Goal: Task Accomplishment & Management: Complete application form

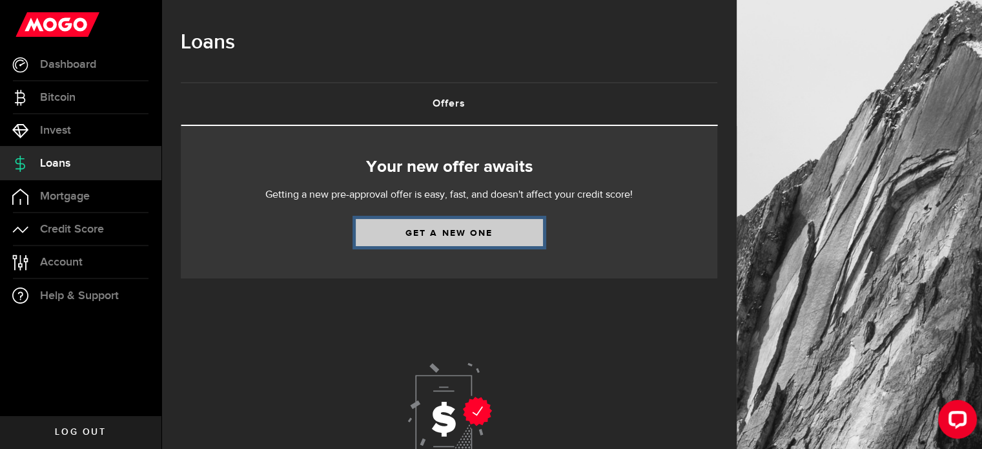
click at [413, 238] on link "Get a new one" at bounding box center [449, 232] width 187 height 27
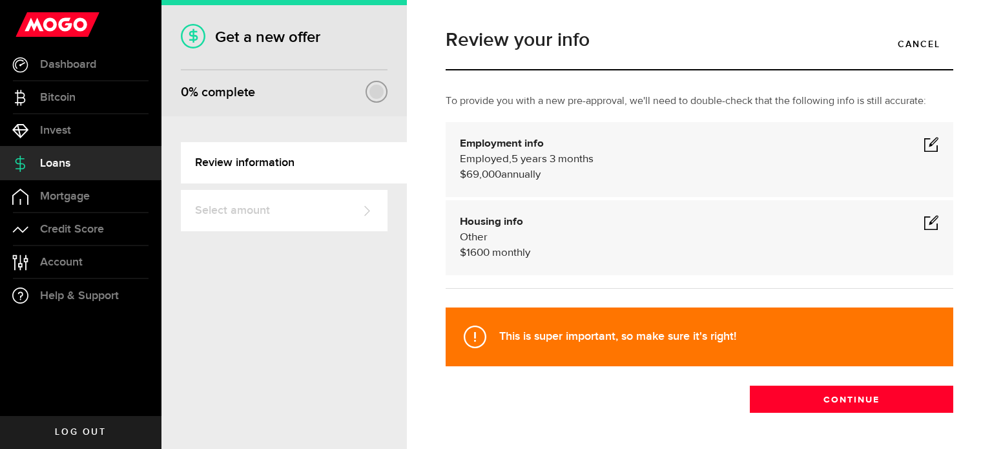
click at [684, 314] on div "This is super important, so make sure it's right!" at bounding box center [698, 336] width 507 height 59
click at [923, 139] on span at bounding box center [930, 143] width 15 height 15
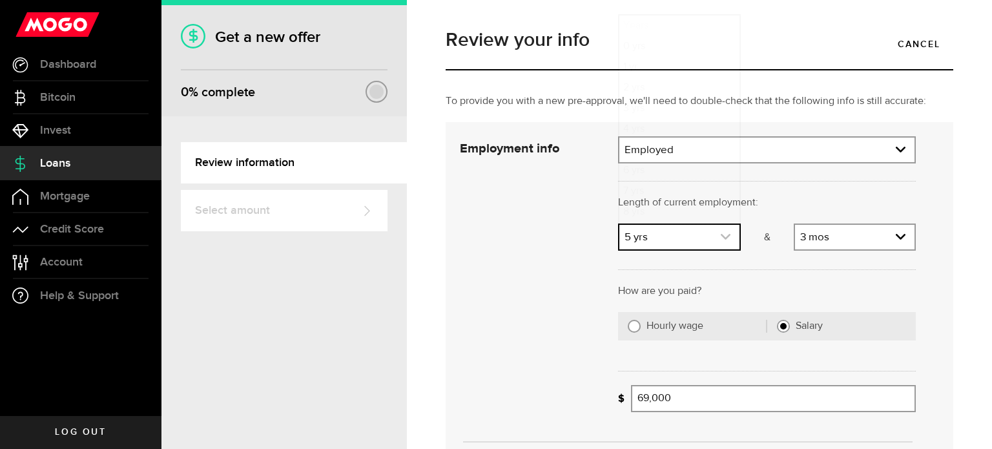
click at [724, 236] on icon "expand select" at bounding box center [725, 236] width 11 height 11
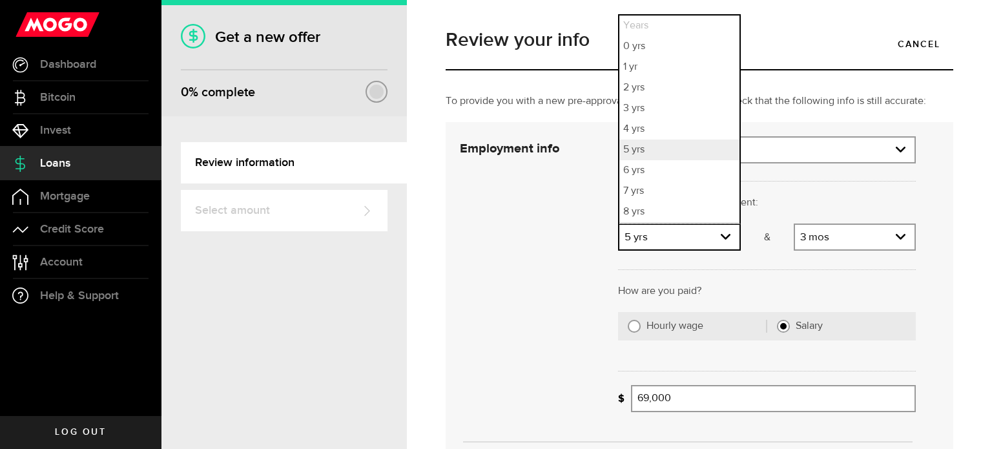
scroll to position [19, 0]
click at [677, 193] on li "8 yrs" at bounding box center [678, 193] width 119 height 21
select select "8"
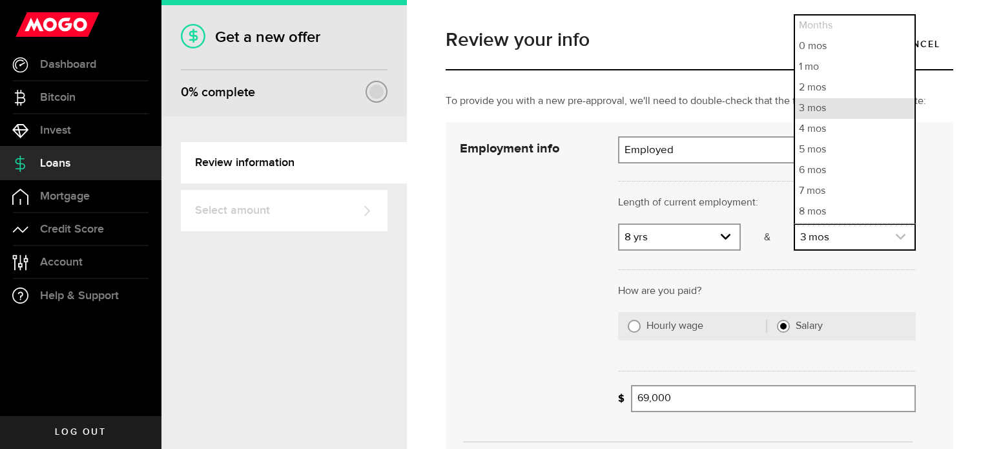
click at [895, 235] on icon "expand select" at bounding box center [900, 236] width 11 height 11
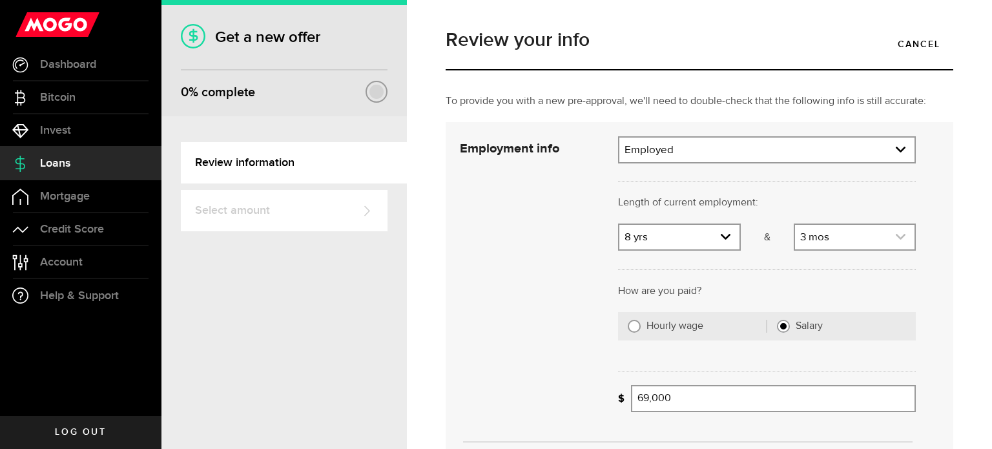
click at [895, 235] on icon "expand select" at bounding box center [900, 236] width 11 height 11
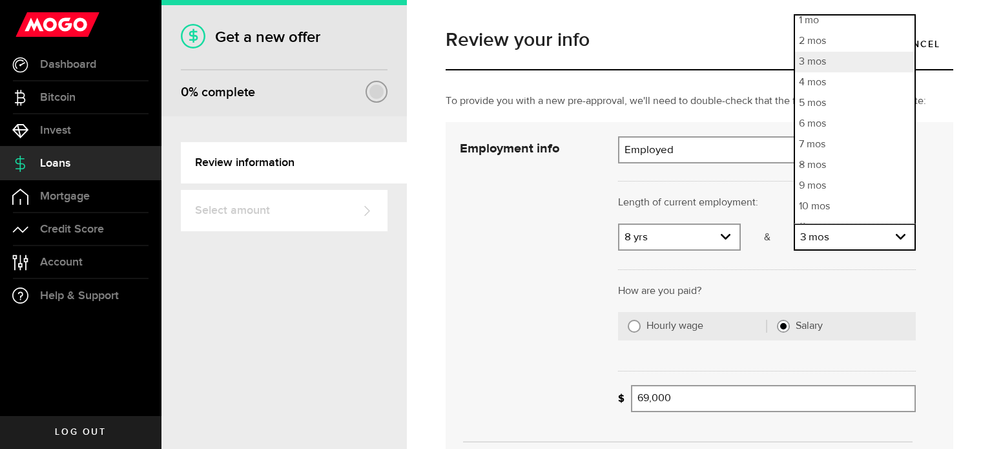
scroll to position [60, 0]
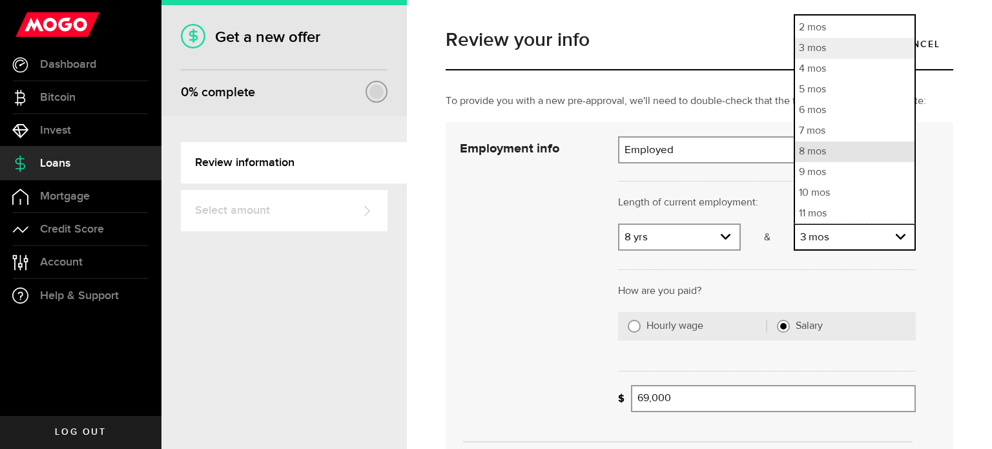
click at [797, 148] on li "8 mos" at bounding box center [854, 151] width 119 height 21
select select "8"
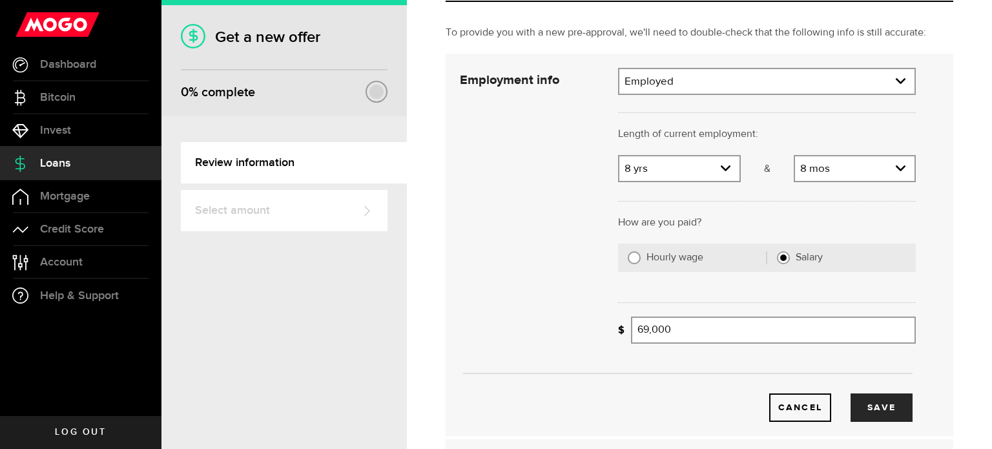
scroll to position [138, 0]
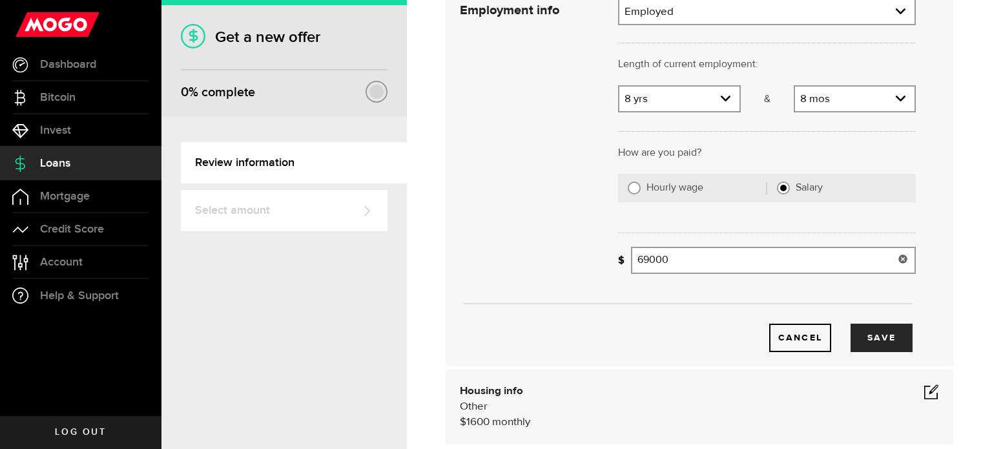
drag, startPoint x: 681, startPoint y: 263, endPoint x: 618, endPoint y: 259, distance: 62.7
click at [618, 259] on div "What's your gross annual income? 69000 Gross annual income" at bounding box center [767, 260] width 298 height 27
type input "71,090"
click at [886, 336] on button "Save" at bounding box center [881, 337] width 62 height 28
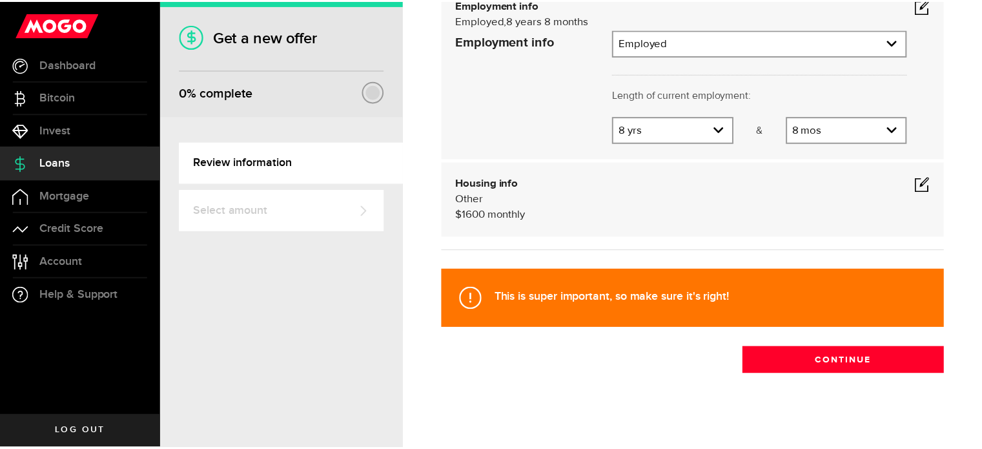
scroll to position [46, 0]
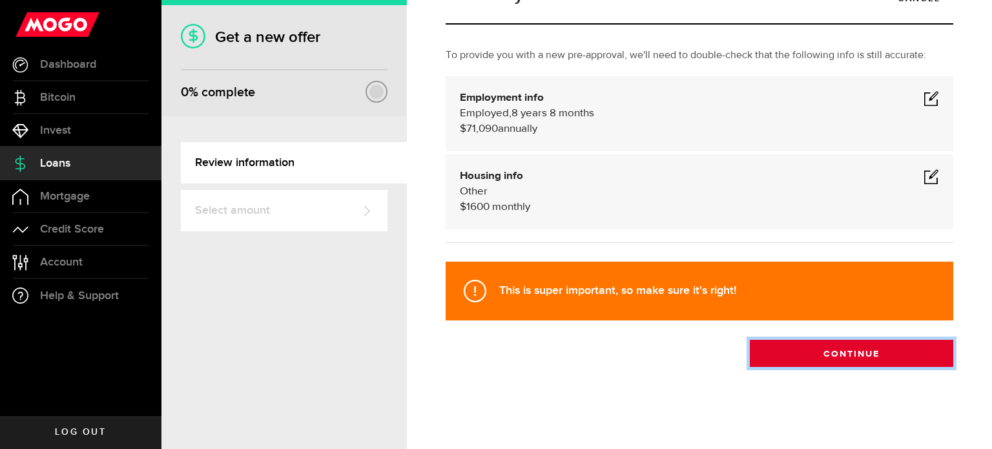
click at [835, 354] on button "Continue" at bounding box center [850, 353] width 203 height 27
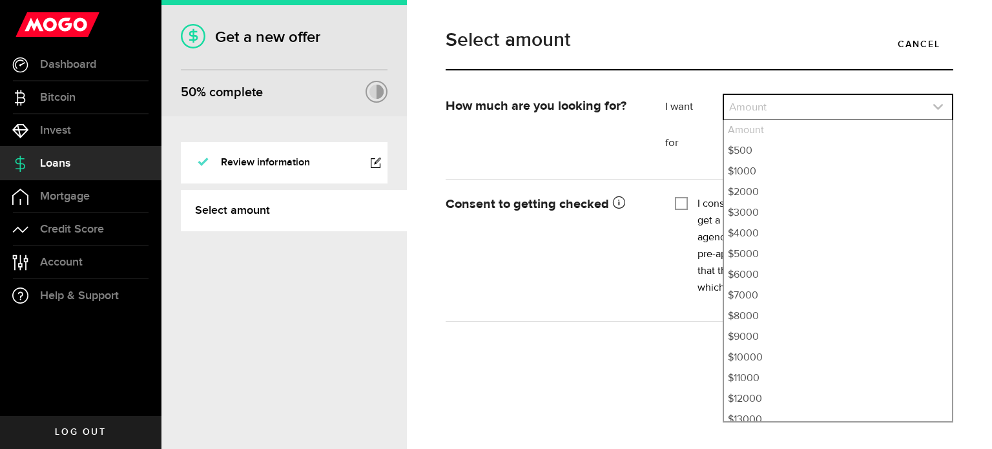
click at [885, 104] on link "expand select" at bounding box center [838, 107] width 228 height 25
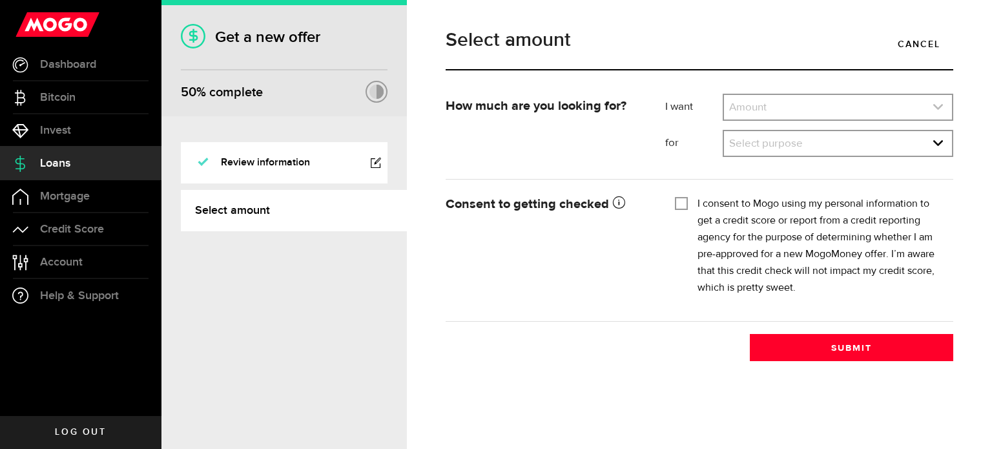
click at [935, 99] on link "expand select" at bounding box center [838, 107] width 228 height 25
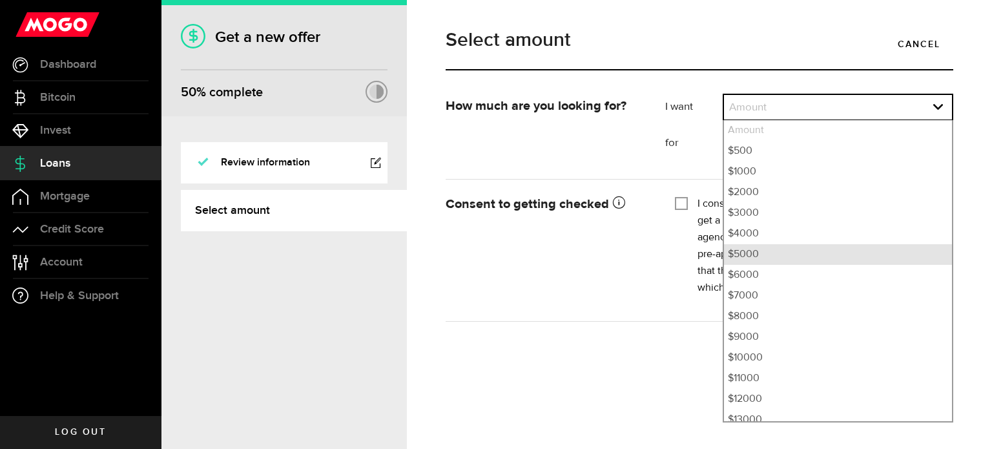
click at [866, 263] on li "$5000" at bounding box center [838, 254] width 228 height 21
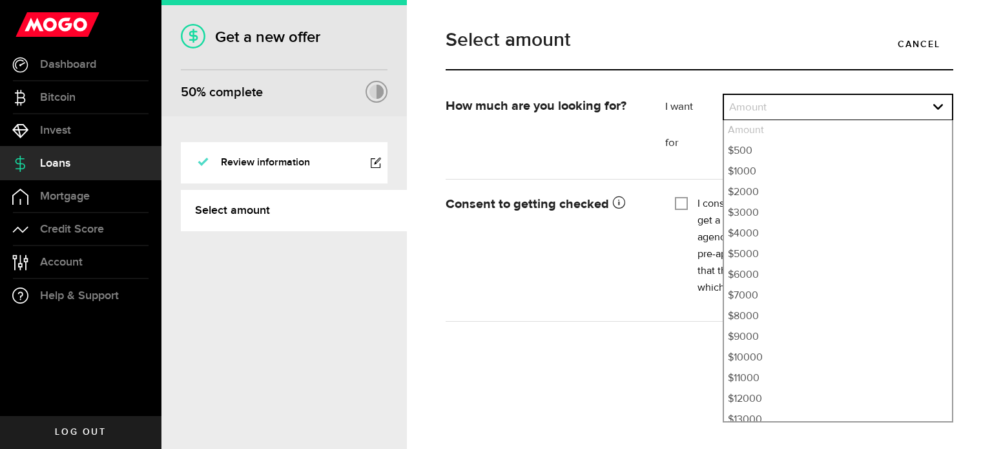
select select "5000"
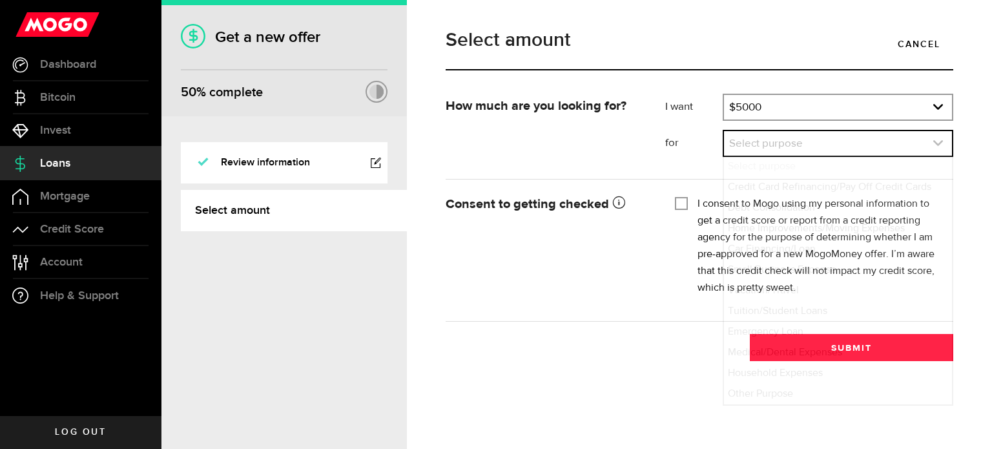
click at [931, 140] on link "expand select" at bounding box center [838, 143] width 228 height 25
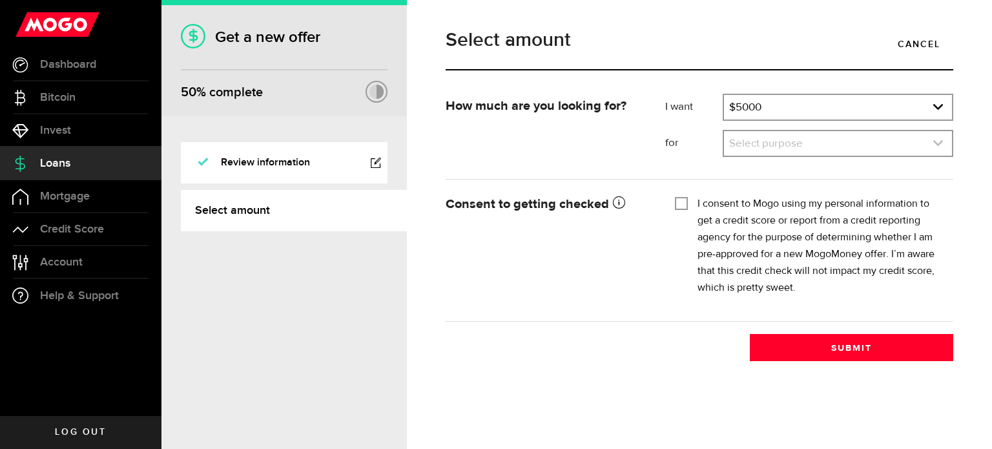
click at [931, 140] on link "expand select" at bounding box center [838, 143] width 228 height 25
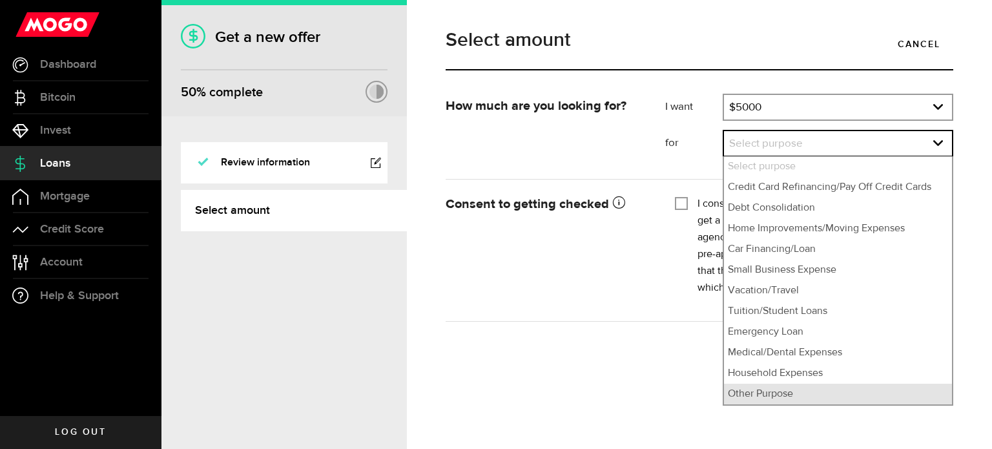
click at [815, 399] on li "Other Purpose" at bounding box center [838, 393] width 228 height 21
select select "Other Purpose"
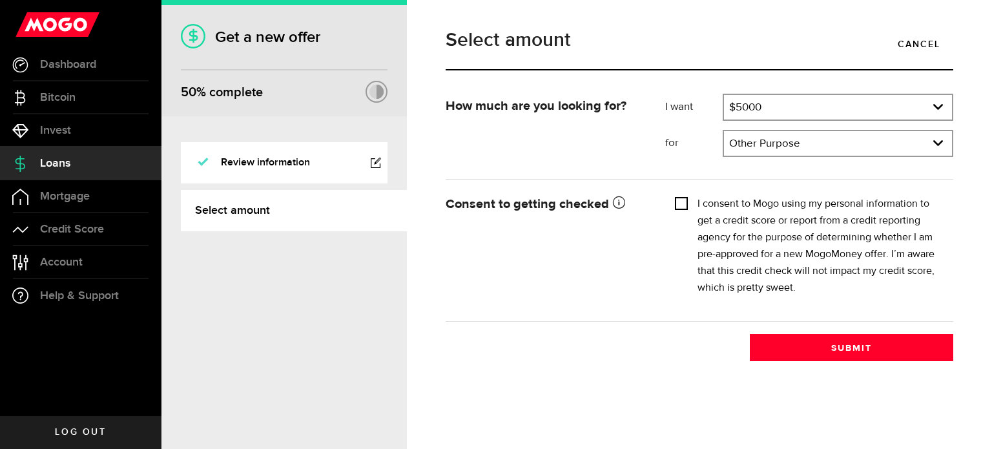
click at [684, 200] on input "I consent to Mogo using my personal information to get a credit score or report…" at bounding box center [681, 202] width 13 height 13
checkbox input "true"
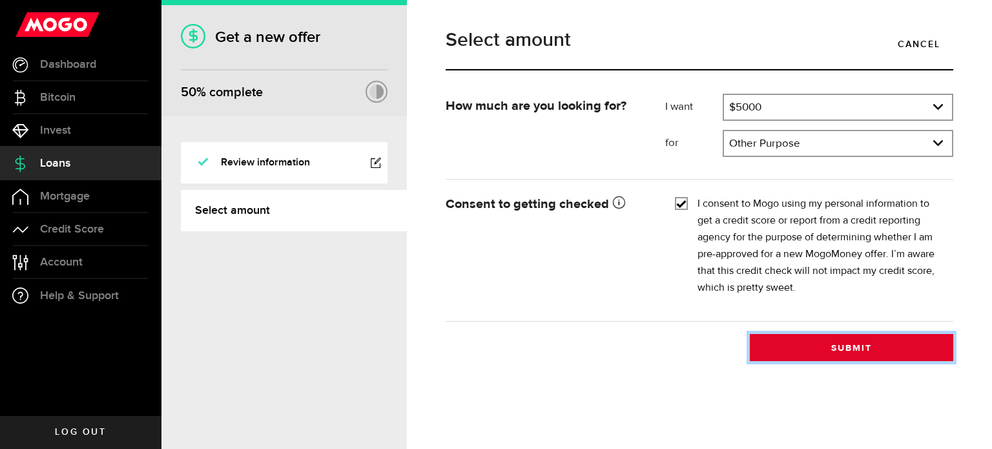
click at [855, 340] on button "Submit" at bounding box center [850, 347] width 203 height 27
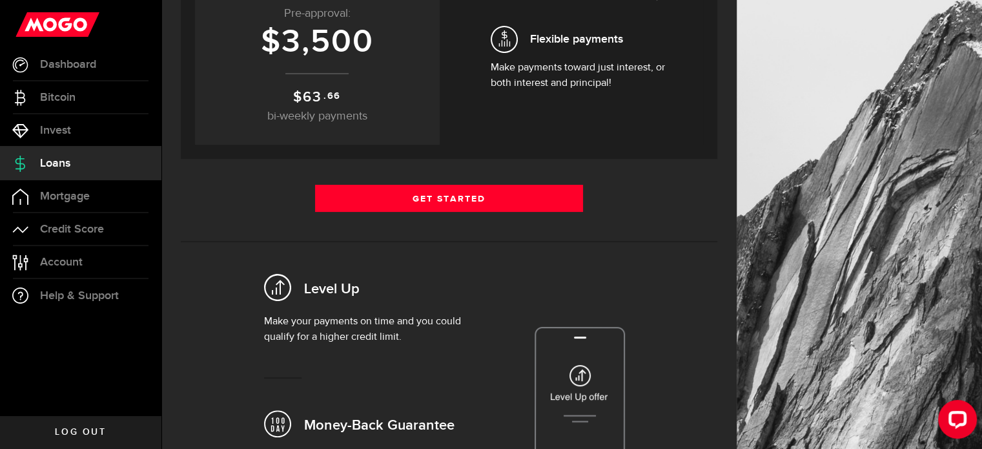
scroll to position [275, 0]
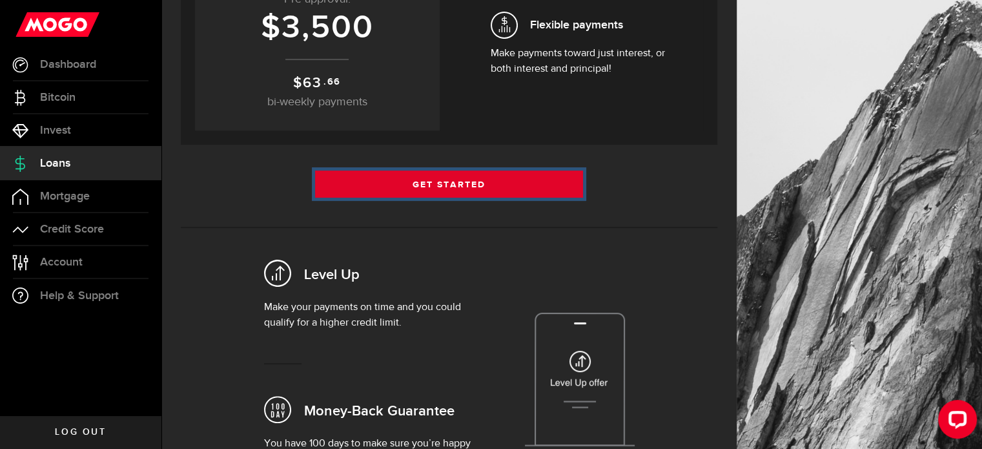
click at [521, 189] on link "Get Started" at bounding box center [449, 183] width 269 height 27
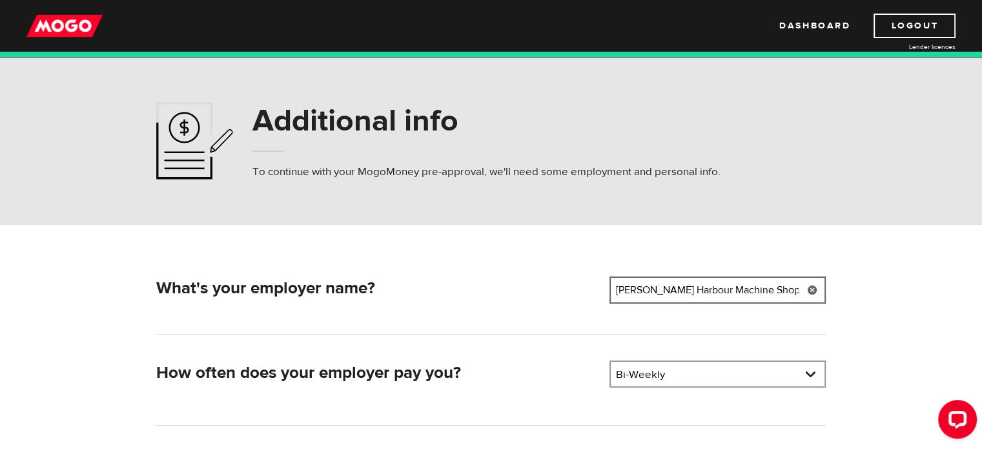
drag, startPoint x: 772, startPoint y: 289, endPoint x: 576, endPoint y: 296, distance: 196.4
click at [576, 296] on div "What's your employer name? Employer name Please enter your employer's name Ladn…" at bounding box center [491, 292] width 680 height 32
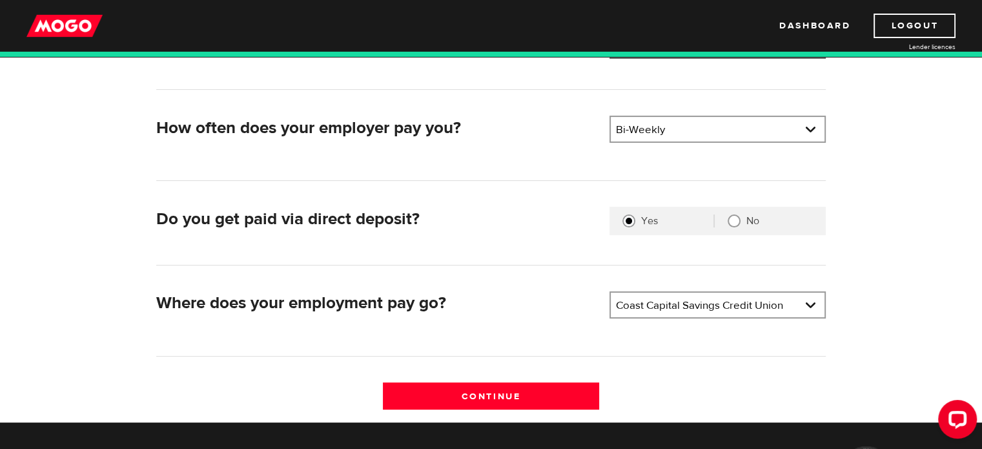
scroll to position [245, 0]
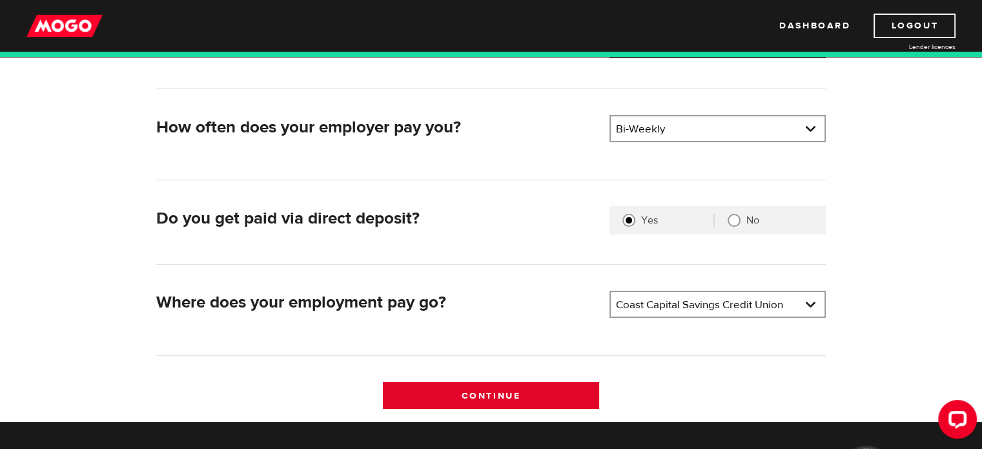
type input "Marcon Metalfab"
click at [494, 392] on input "Continue" at bounding box center [491, 395] width 216 height 27
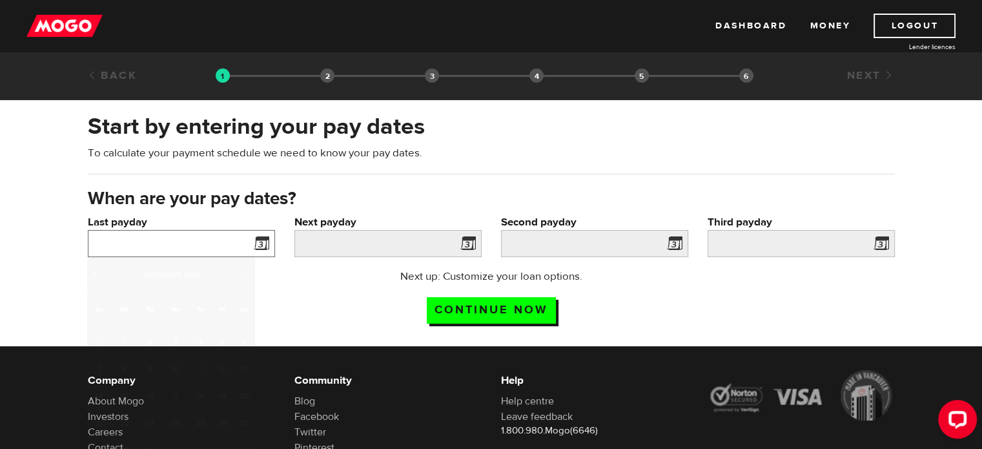
click at [187, 244] on input "Last payday" at bounding box center [181, 243] width 187 height 27
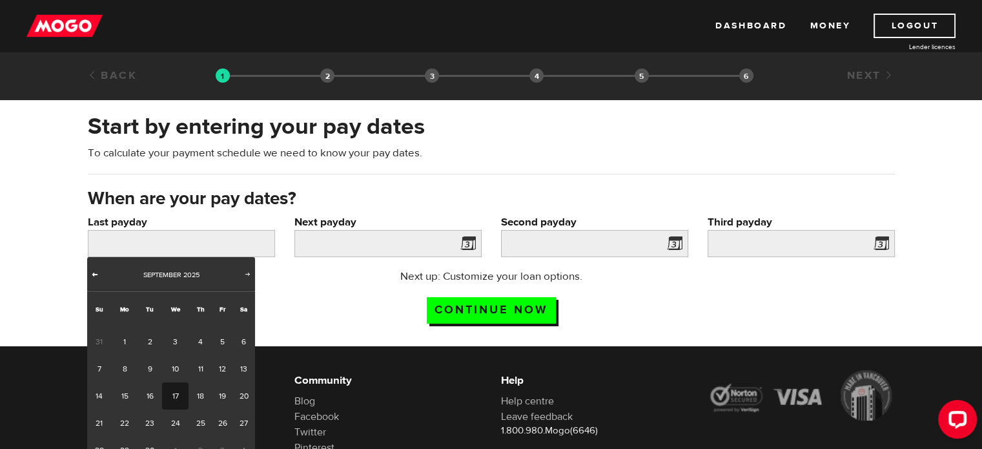
click at [99, 273] on span "Prev" at bounding box center [95, 274] width 10 height 10
click at [245, 273] on span "Next" at bounding box center [248, 274] width 10 height 10
click at [226, 336] on link "5" at bounding box center [223, 341] width 20 height 27
type input "2025/09/05"
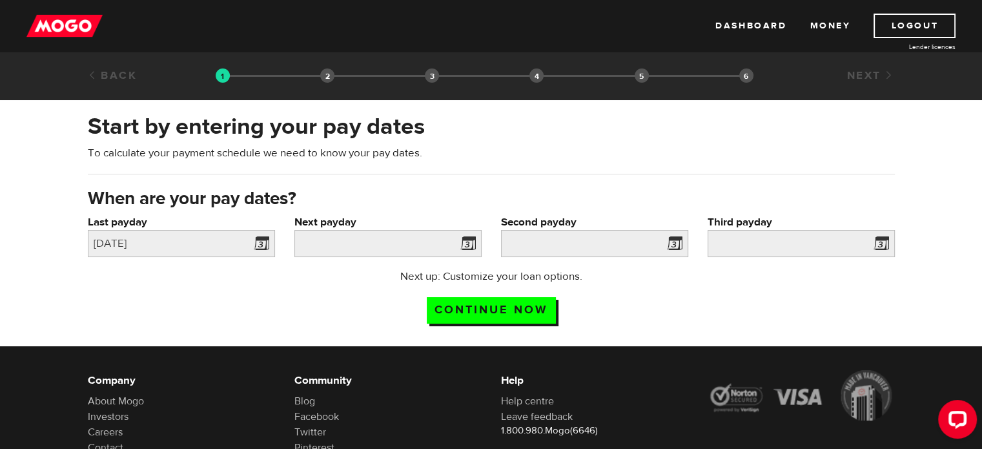
click at [468, 245] on span at bounding box center [465, 245] width 19 height 21
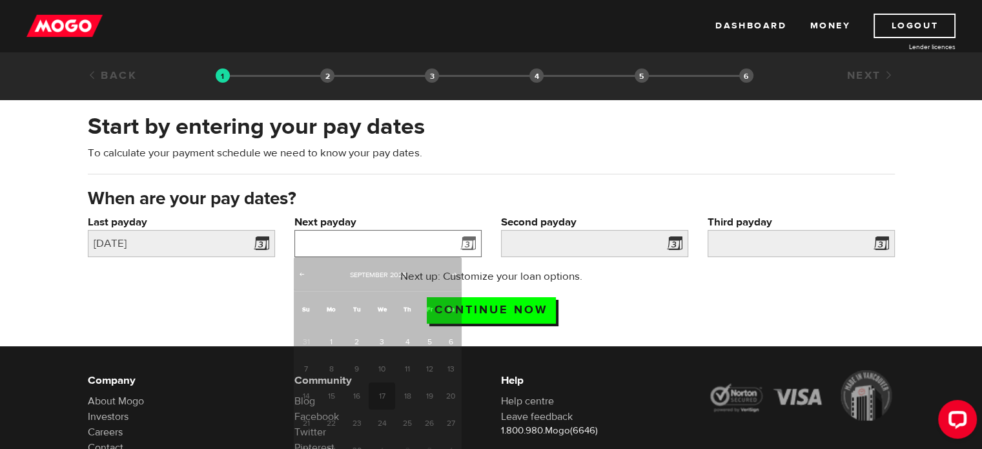
click at [404, 250] on input "Next payday" at bounding box center [387, 243] width 187 height 27
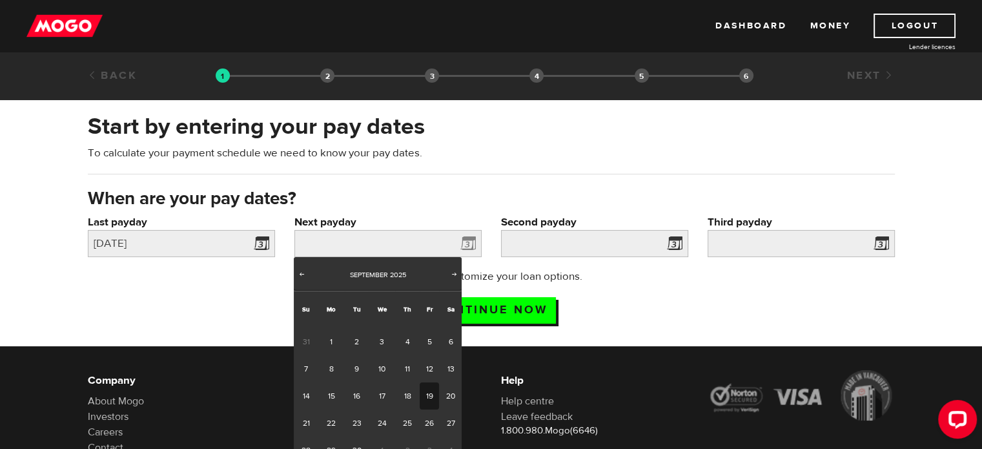
click at [426, 396] on link "19" at bounding box center [430, 395] width 20 height 27
type input "2025/09/19"
type input "2025/10/3"
type input "2025/10/17"
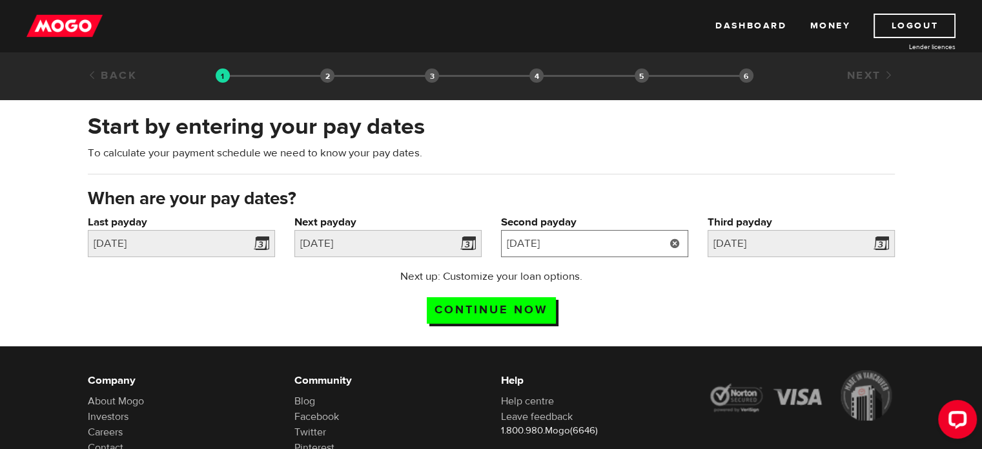
click at [629, 242] on input "2025/10/3" at bounding box center [594, 243] width 187 height 27
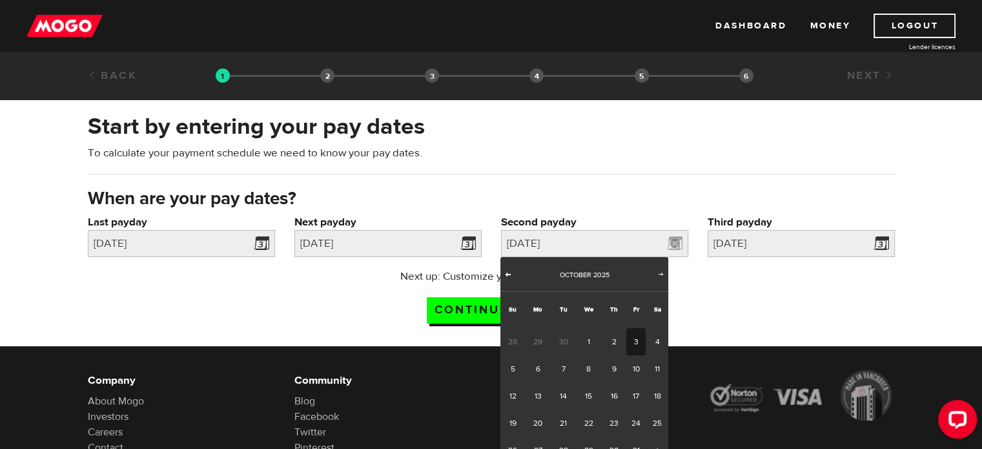
click at [506, 273] on span "Prev" at bounding box center [508, 274] width 10 height 10
click at [660, 271] on span "Next" at bounding box center [661, 274] width 10 height 10
click at [635, 338] on link "3" at bounding box center [636, 341] width 20 height 27
type input "2025/10/03"
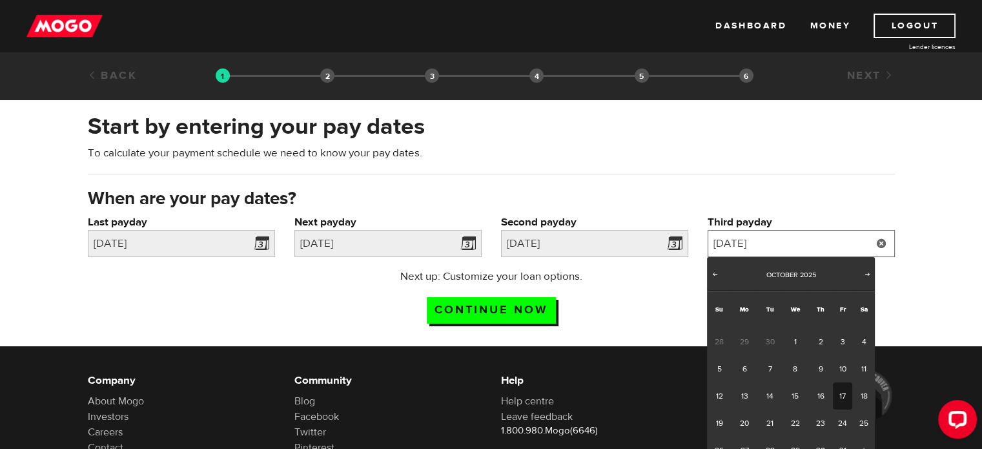
click at [860, 245] on input "2025/10/17" at bounding box center [800, 243] width 187 height 27
click at [842, 395] on link "17" at bounding box center [843, 395] width 20 height 27
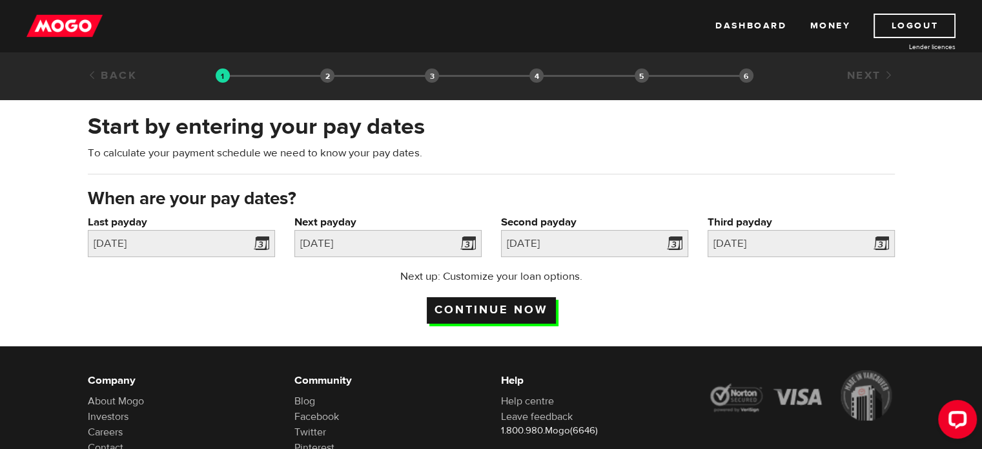
click at [509, 304] on input "Continue now" at bounding box center [491, 310] width 129 height 26
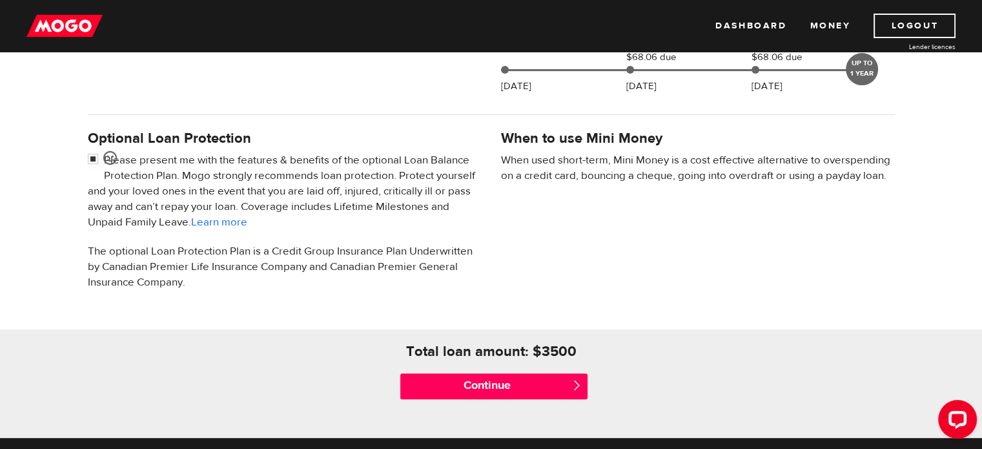
scroll to position [389, 0]
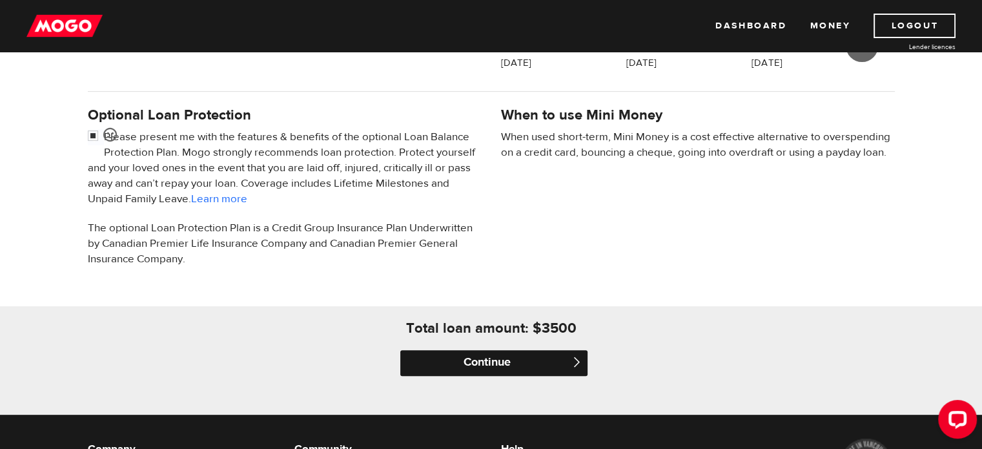
click at [542, 363] on input "Continue" at bounding box center [493, 363] width 187 height 26
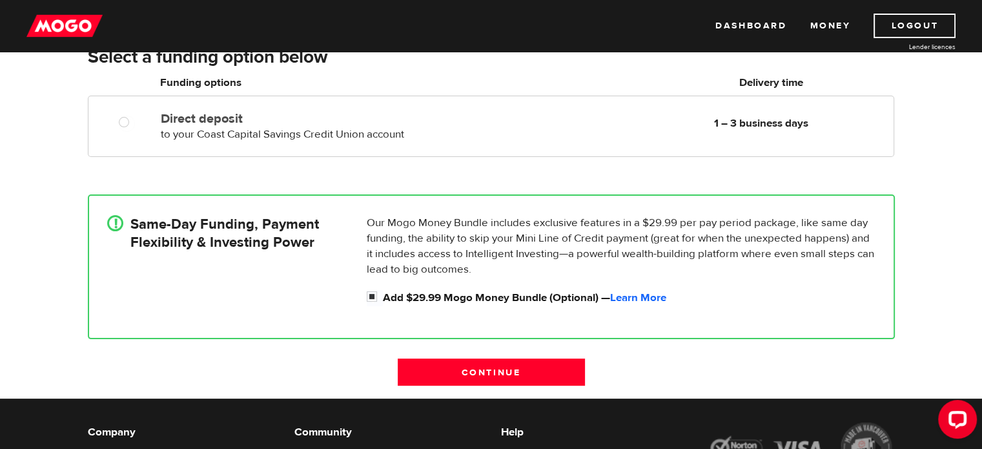
scroll to position [238, 0]
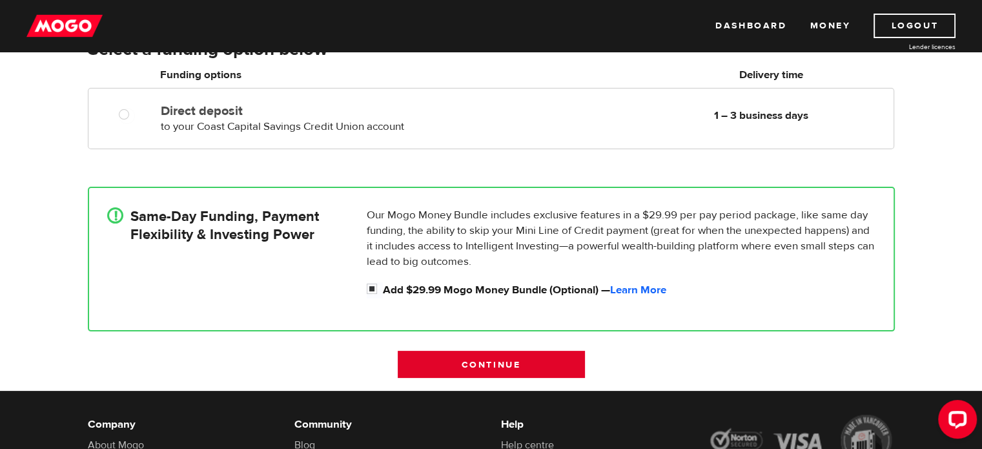
click at [566, 366] on input "Continue" at bounding box center [491, 364] width 187 height 27
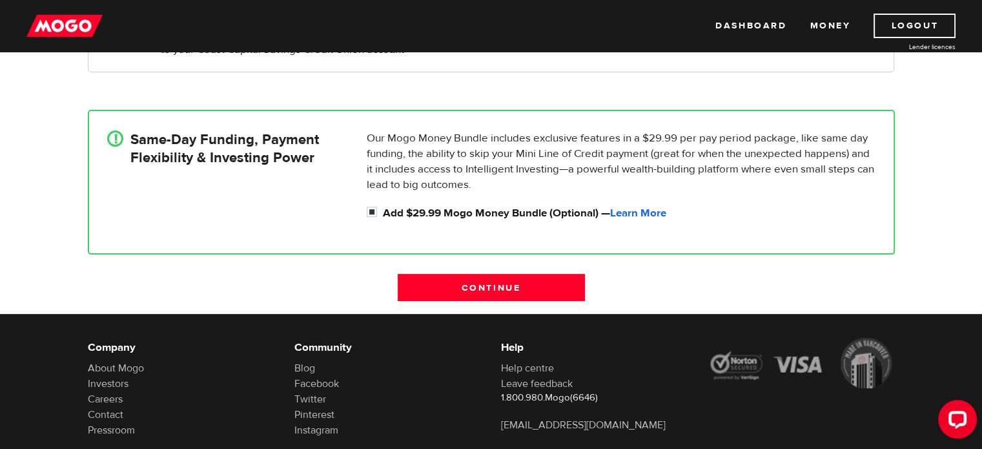
scroll to position [345, 0]
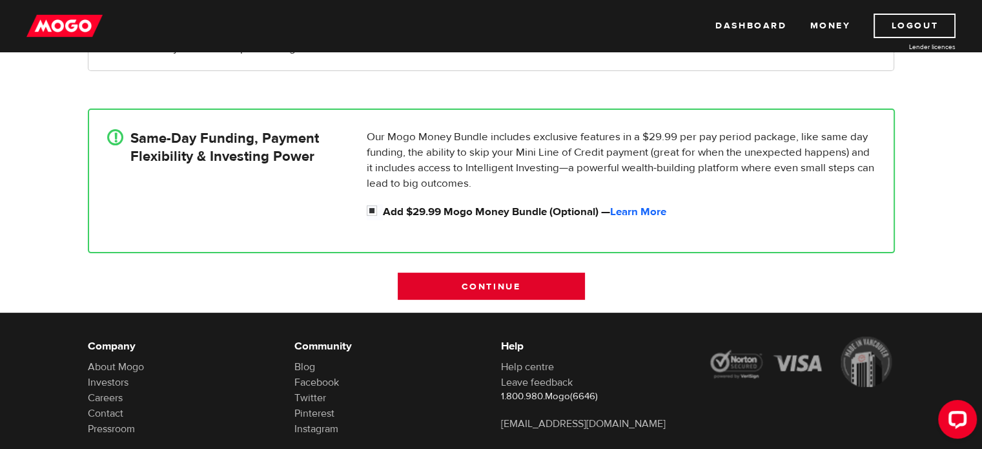
click at [524, 278] on input "Continue" at bounding box center [491, 285] width 187 height 27
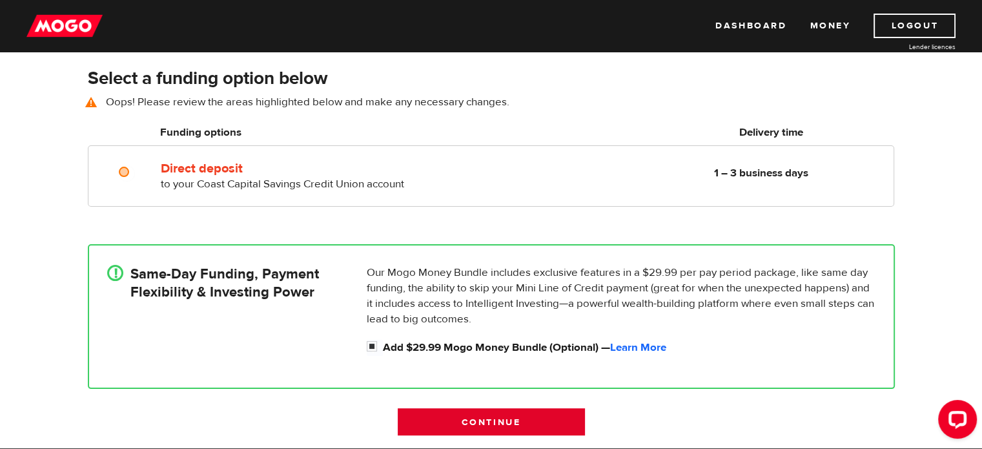
scroll to position [179, 0]
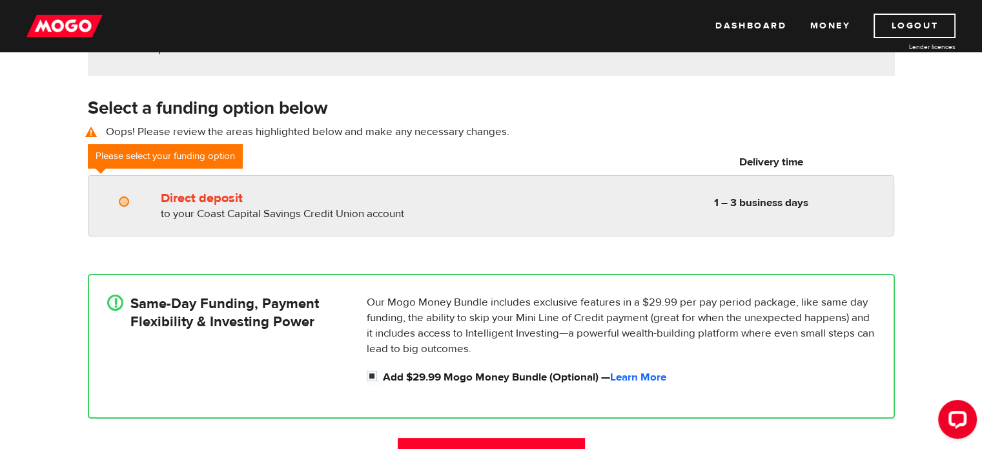
radio input "true"
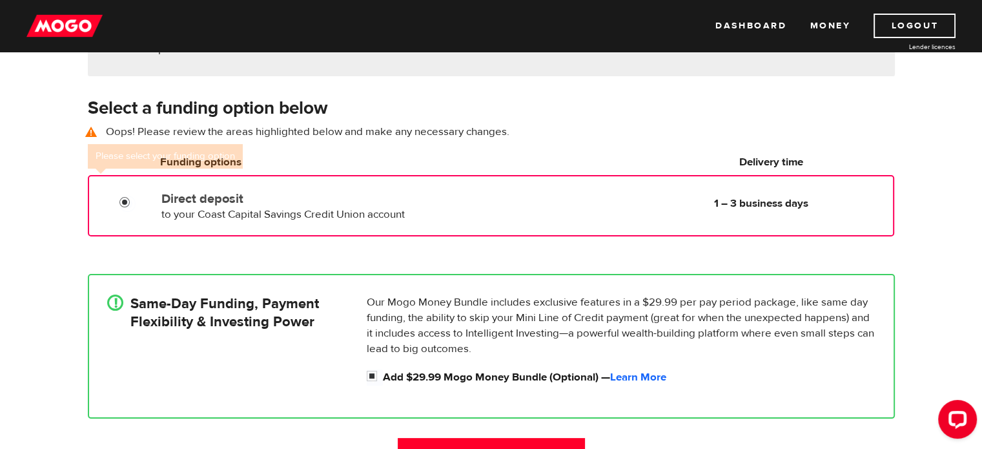
click at [121, 199] on input "Direct deposit" at bounding box center [127, 204] width 16 height 16
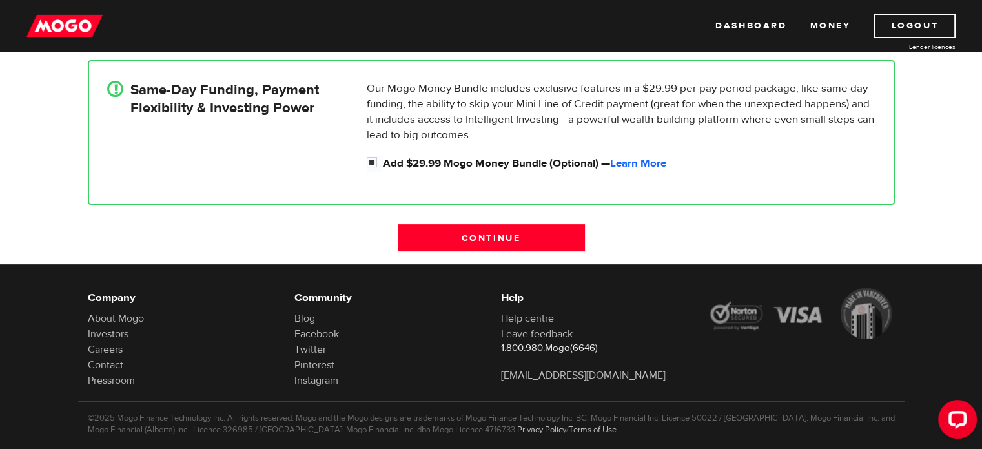
scroll to position [405, 0]
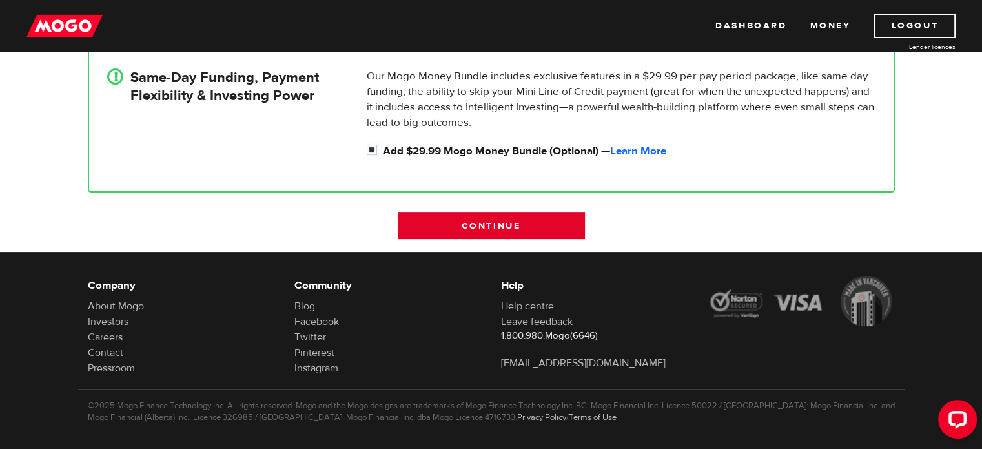
click at [496, 221] on input "Continue" at bounding box center [491, 225] width 187 height 27
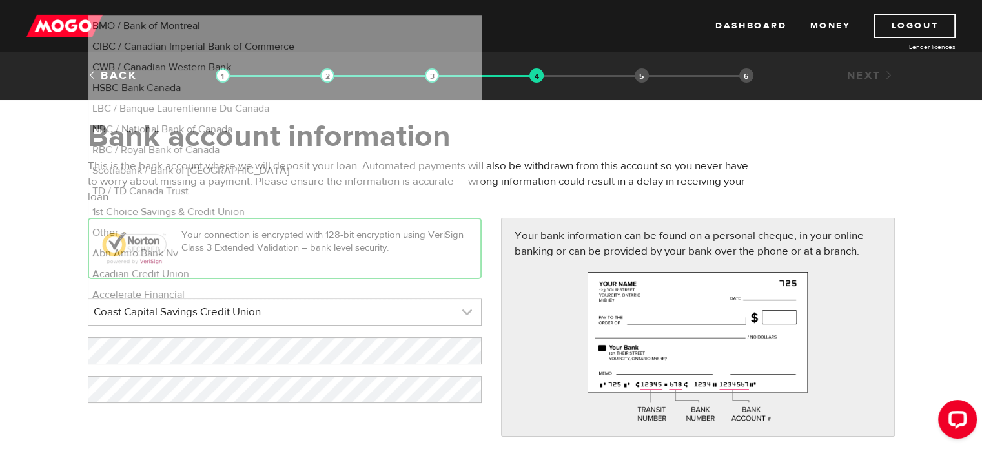
scroll to position [1975, 0]
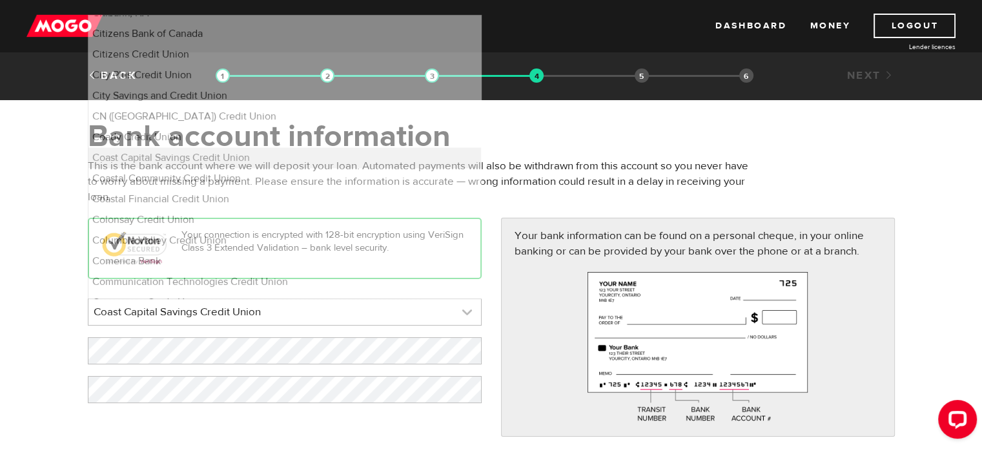
click at [452, 307] on link at bounding box center [284, 312] width 392 height 26
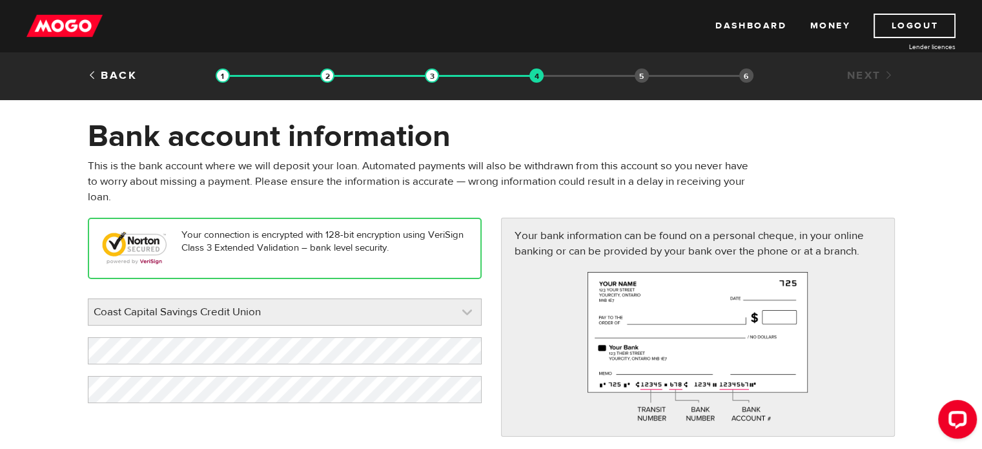
click at [452, 307] on link at bounding box center [284, 312] width 392 height 26
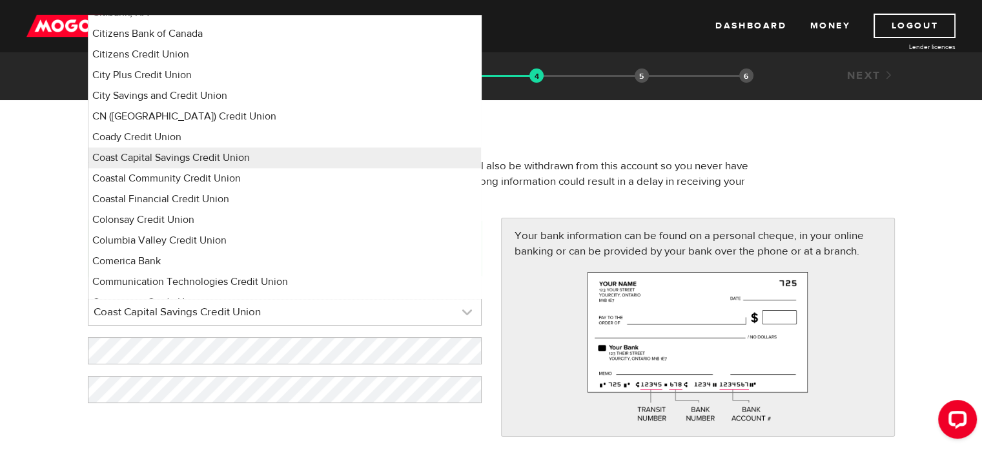
click at [453, 309] on link at bounding box center [284, 312] width 392 height 26
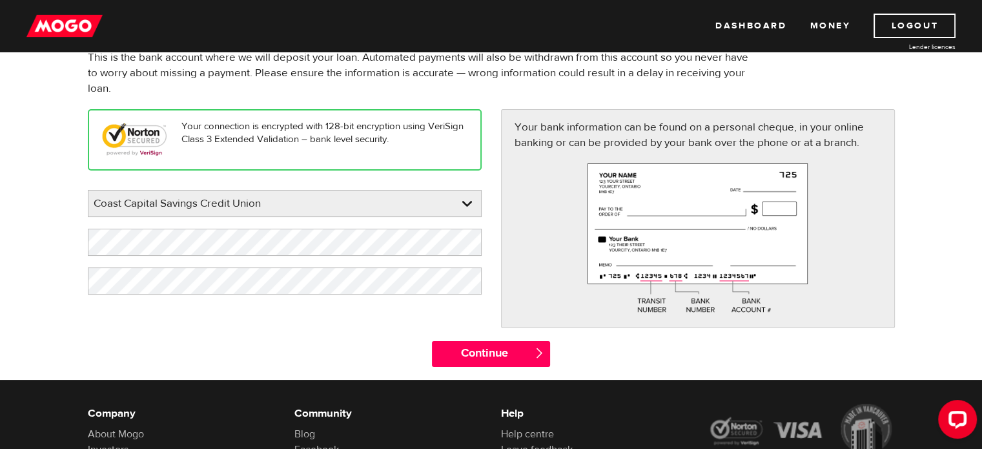
scroll to position [108, 0]
click at [513, 353] on input "Continue" at bounding box center [491, 354] width 118 height 26
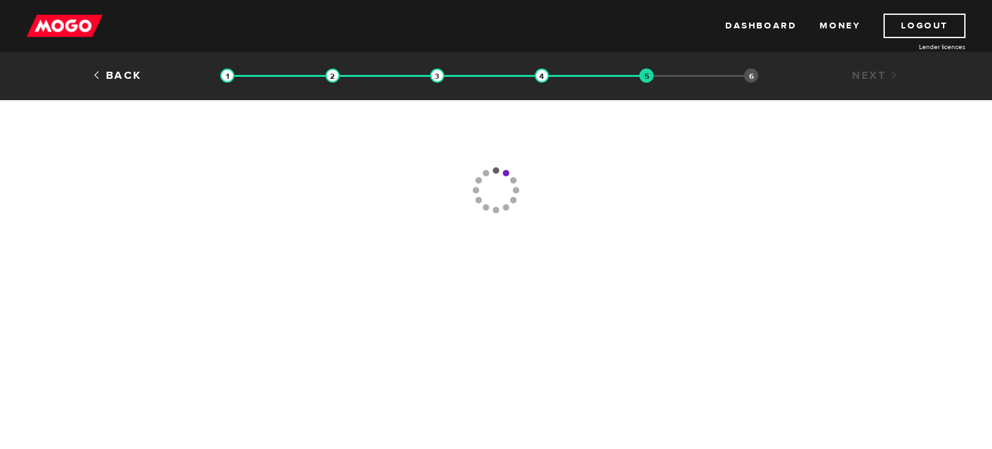
type input "[PHONE_NUMBER]"
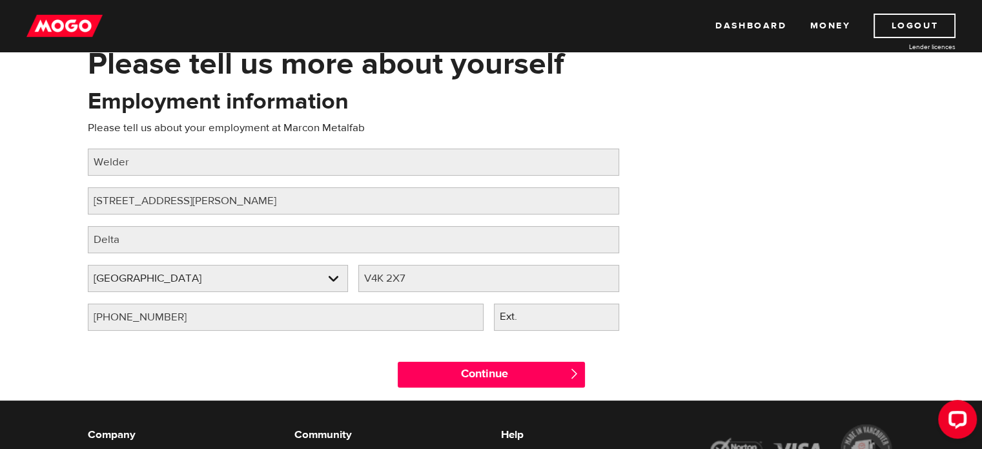
scroll to position [80, 0]
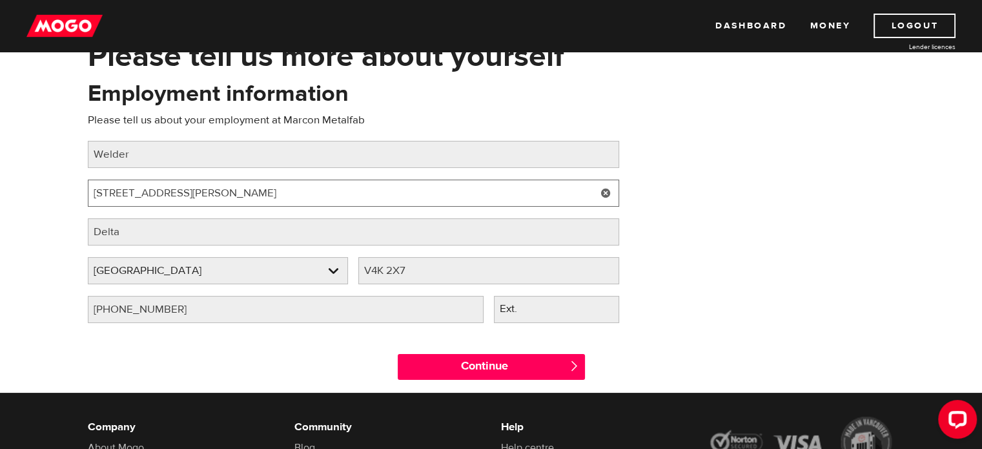
drag, startPoint x: 244, startPoint y: 192, endPoint x: 67, endPoint y: 190, distance: 176.9
click at [67, 190] on div "Please tell us more about yourself Oops! Please review the areas highlighted be…" at bounding box center [491, 214] width 982 height 355
paste input "[STREET_ADDRESS]"
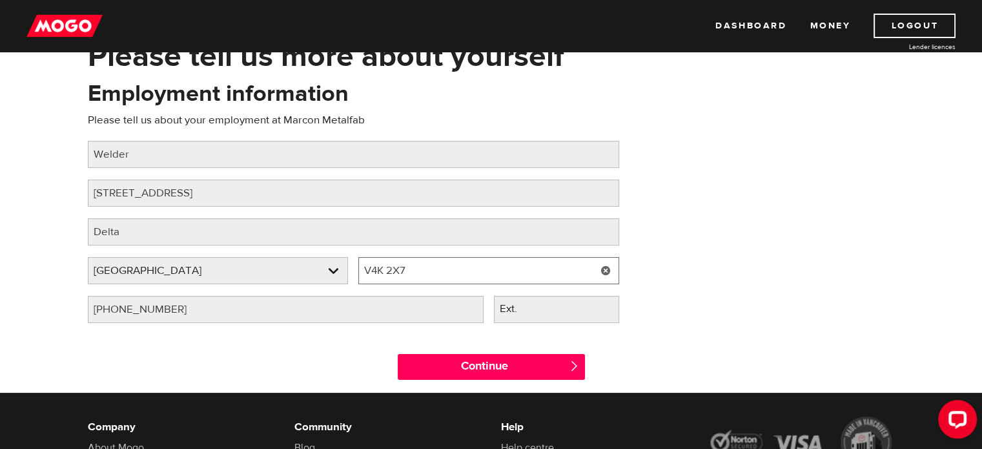
drag, startPoint x: 423, startPoint y: 270, endPoint x: 364, endPoint y: 261, distance: 60.1
click at [364, 261] on input "V4K 2X7" at bounding box center [488, 270] width 261 height 27
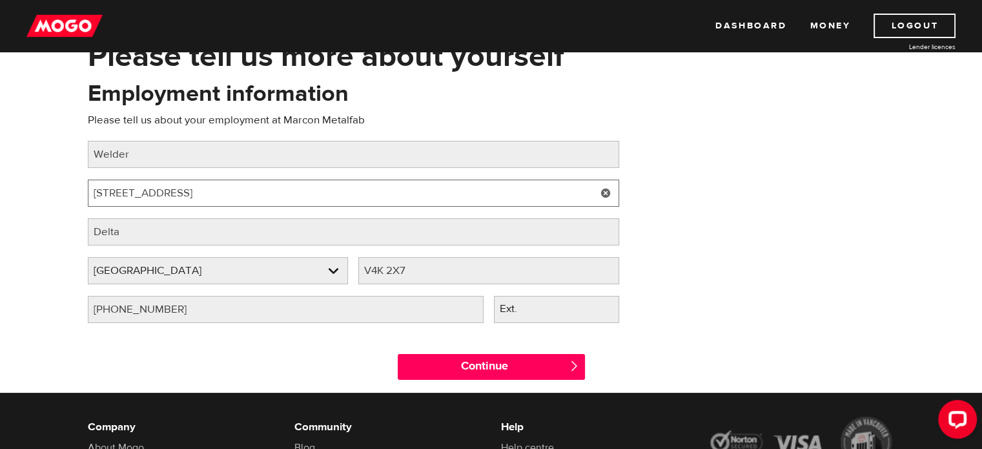
drag, startPoint x: 262, startPoint y: 188, endPoint x: 217, endPoint y: 185, distance: 45.3
click at [217, 185] on input "[STREET_ADDRESS]" at bounding box center [353, 192] width 531 height 27
type input "[STREET_ADDRESS]"
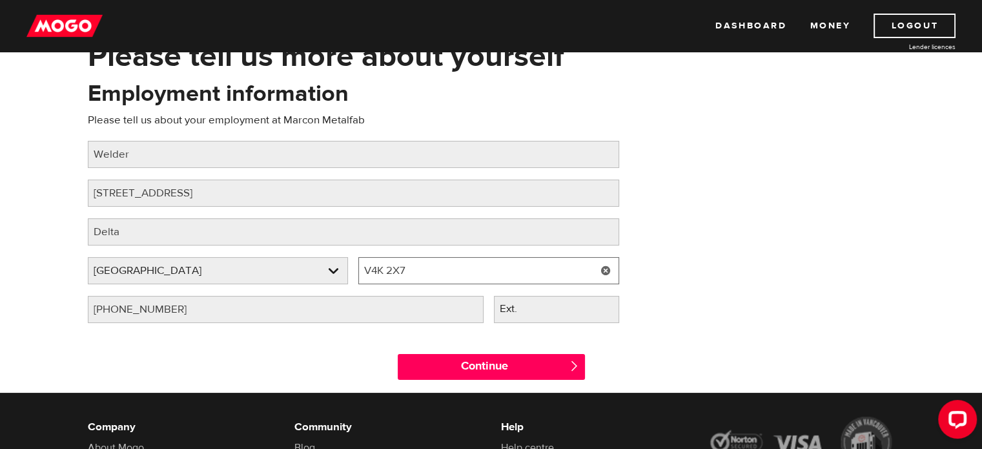
drag, startPoint x: 415, startPoint y: 269, endPoint x: 364, endPoint y: 269, distance: 51.0
click at [364, 269] on input "V4K 2X7" at bounding box center [488, 270] width 261 height 27
paste input "[STREET_ADDRESS]"
drag, startPoint x: 484, startPoint y: 270, endPoint x: 360, endPoint y: 266, distance: 124.0
click at [360, 266] on input "[STREET_ADDRESS]" at bounding box center [488, 270] width 261 height 27
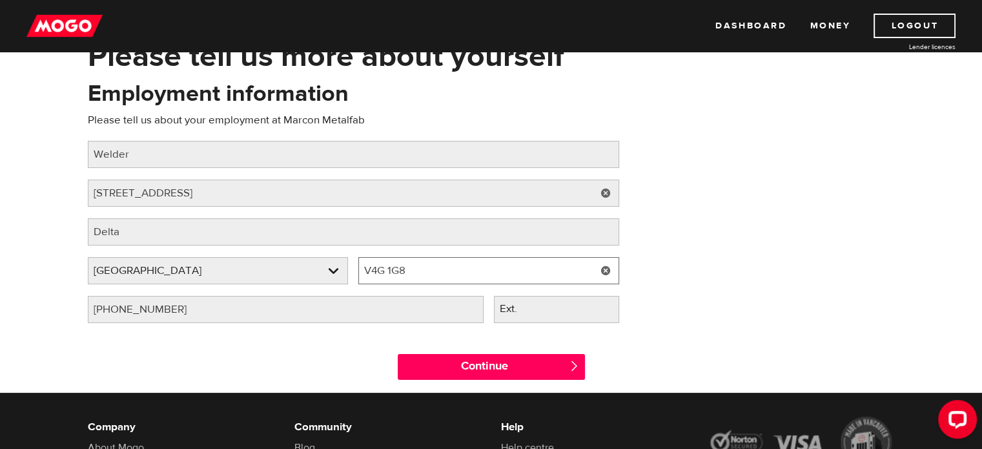
type input "V4G 1G8"
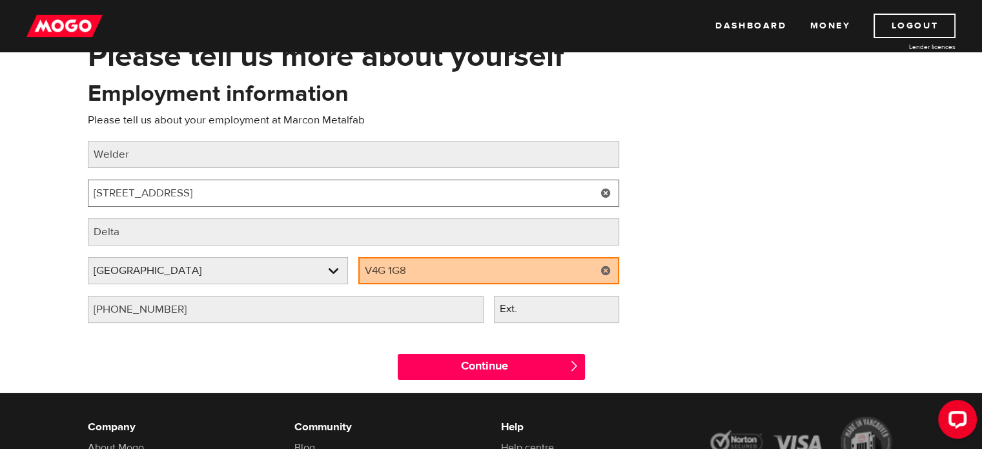
click at [239, 193] on input "[STREET_ADDRESS]" at bounding box center [353, 192] width 531 height 27
type input "[STREET_ADDRESS],"
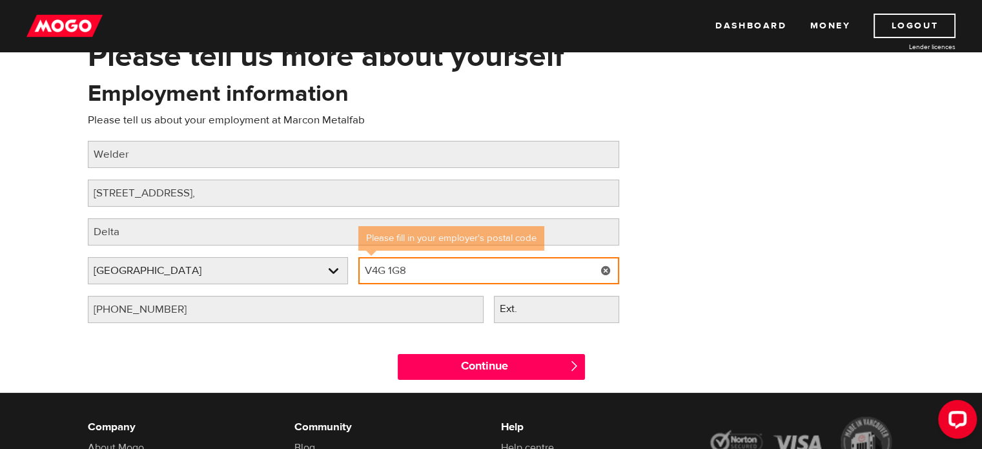
click at [485, 274] on input "V4G 1G8" at bounding box center [488, 270] width 261 height 27
drag, startPoint x: 485, startPoint y: 273, endPoint x: 354, endPoint y: 270, distance: 131.1
click at [354, 270] on div "Employer postal code Please fill in your employer's postal code V4G 1G8" at bounding box center [488, 276] width 271 height 39
type input "v4g1g8"
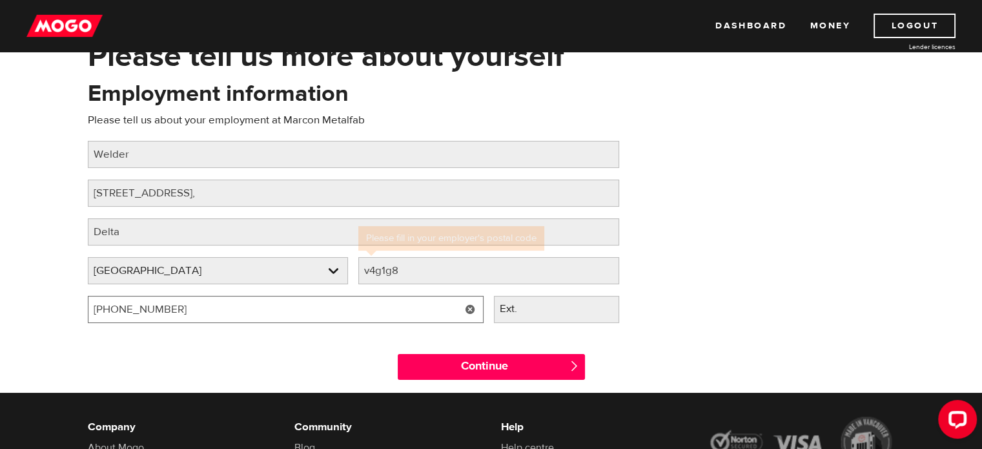
click at [279, 314] on input "[PHONE_NUMBER]" at bounding box center [286, 309] width 396 height 27
click at [255, 308] on input "[PHONE_NUMBER]" at bounding box center [286, 309] width 396 height 27
drag, startPoint x: 170, startPoint y: 311, endPoint x: 124, endPoint y: 304, distance: 46.4
click at [124, 304] on input "[PHONE_NUMBER]" at bounding box center [286, 309] width 396 height 27
type input "[PHONE_NUMBER]"
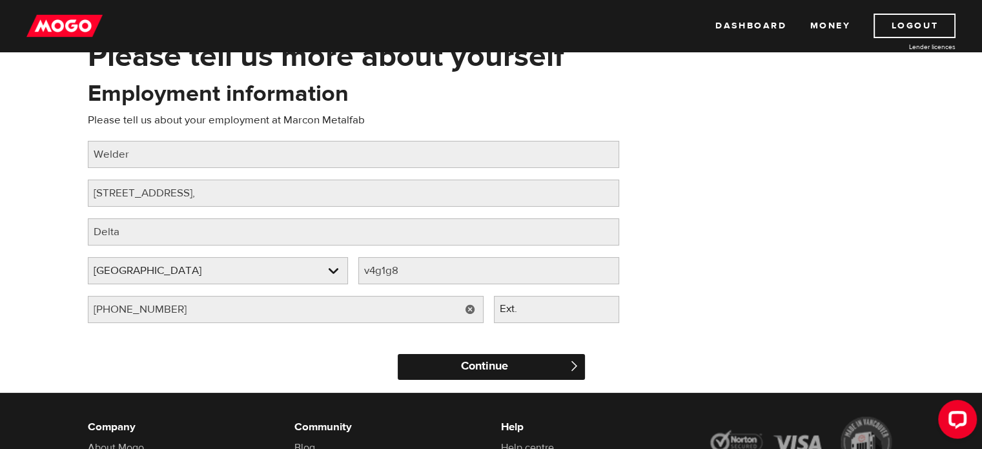
click at [496, 366] on input "Continue" at bounding box center [491, 367] width 187 height 26
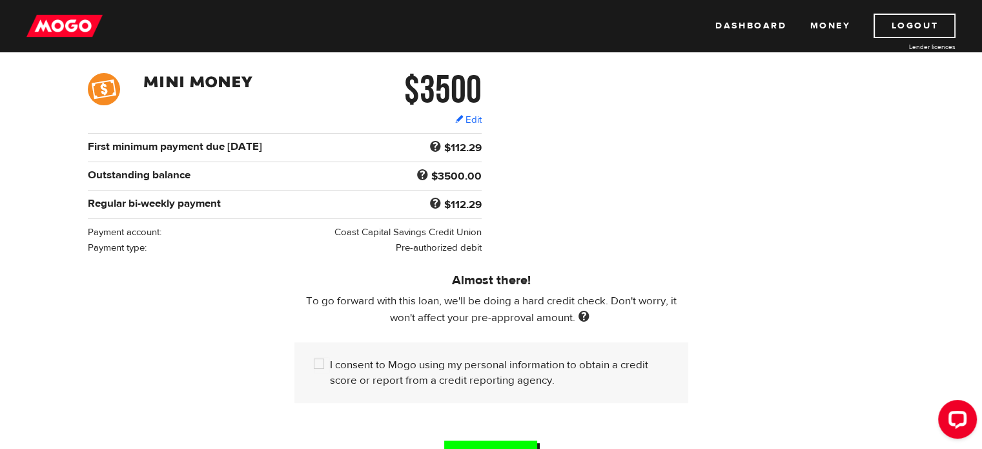
scroll to position [258, 0]
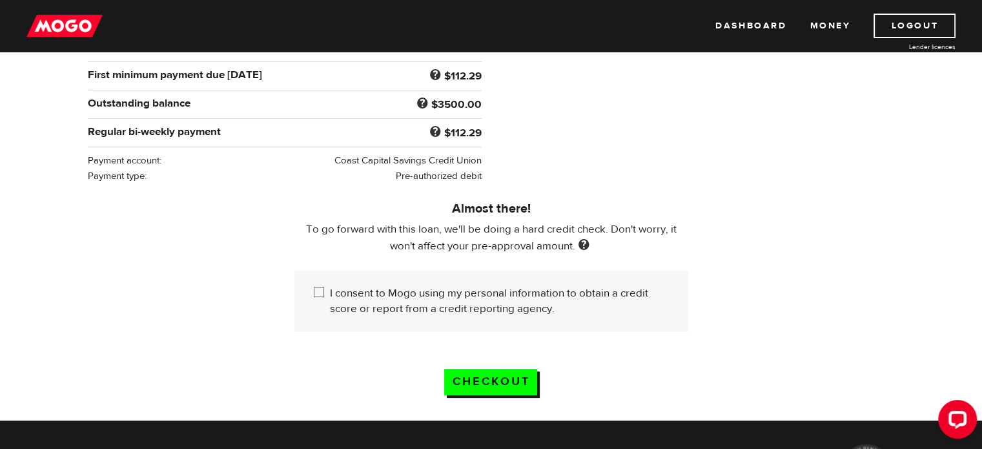
click at [319, 290] on input "I consent to Mogo using my personal information to obtain a credit score or rep…" at bounding box center [322, 293] width 16 height 16
checkbox input "true"
click at [507, 382] on input "Checkout" at bounding box center [490, 382] width 93 height 26
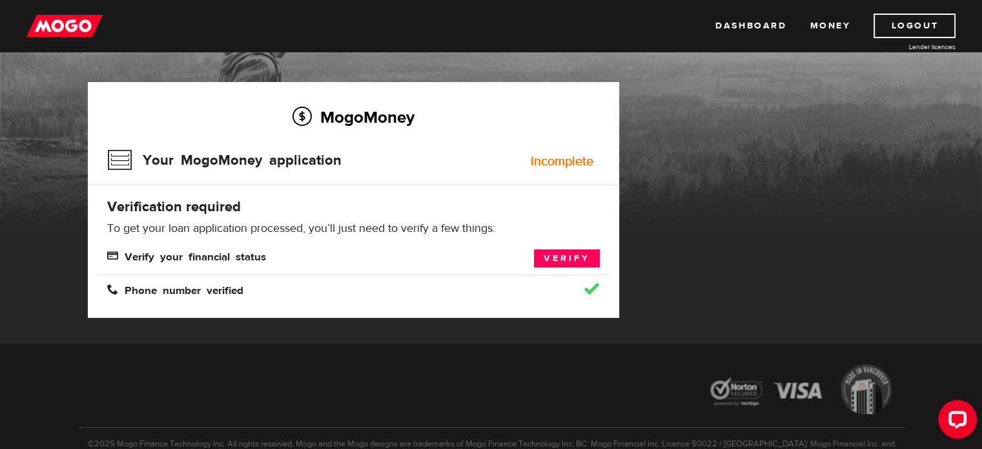
scroll to position [59, 0]
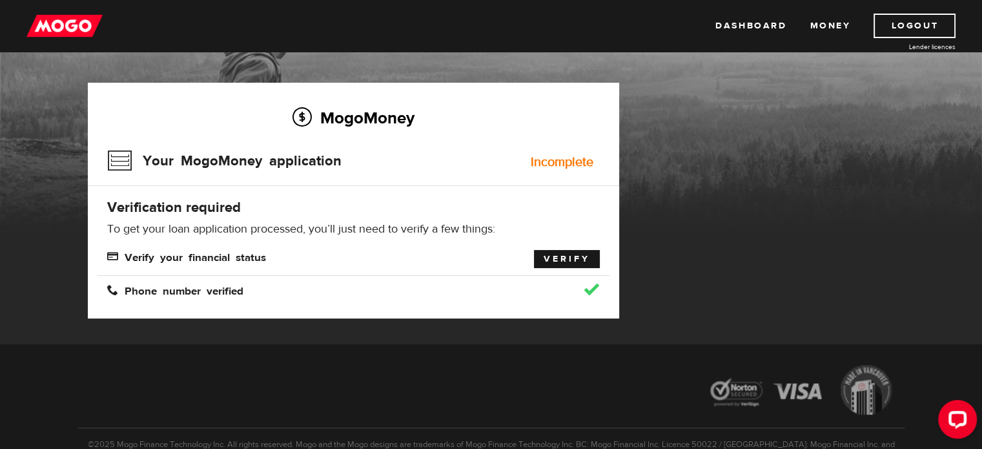
click at [569, 263] on link "Verify" at bounding box center [567, 259] width 66 height 18
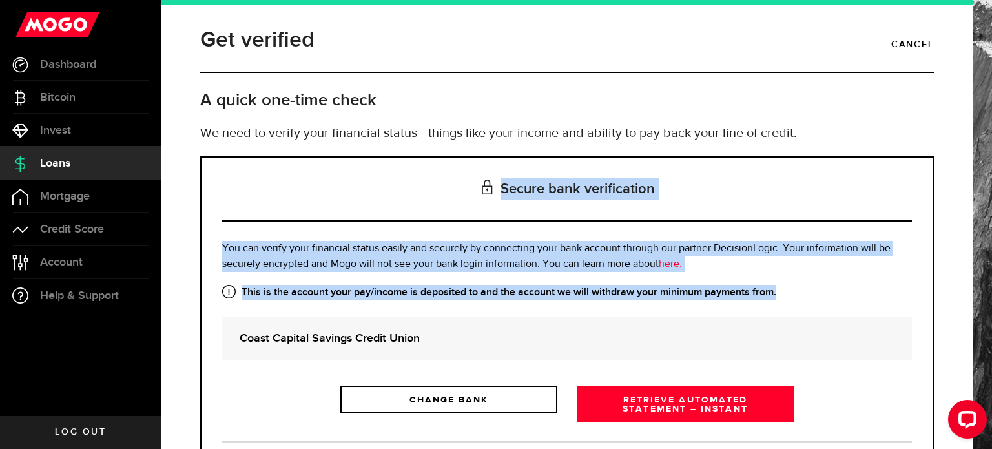
drag, startPoint x: 973, startPoint y: 226, endPoint x: 972, endPoint y: 289, distance: 62.6
click at [972, 289] on div "Get verified Cancel A quick one-time check We need to verify your financial sta…" at bounding box center [576, 224] width 830 height 449
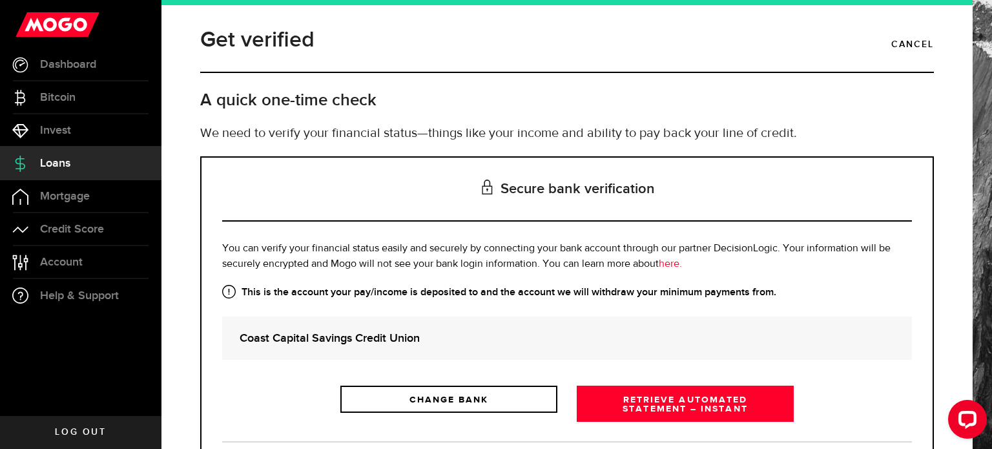
click at [862, 347] on div "Coast Capital Savings Credit Union" at bounding box center [566, 337] width 689 height 43
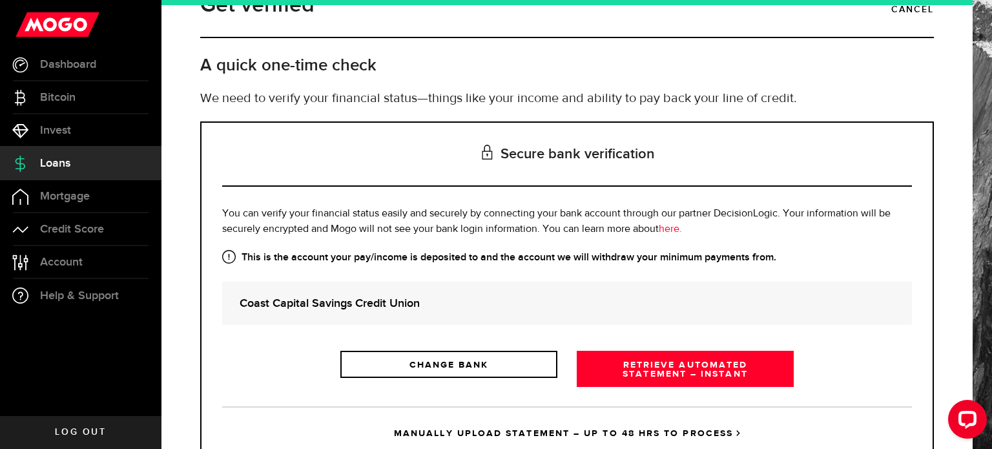
scroll to position [57, 0]
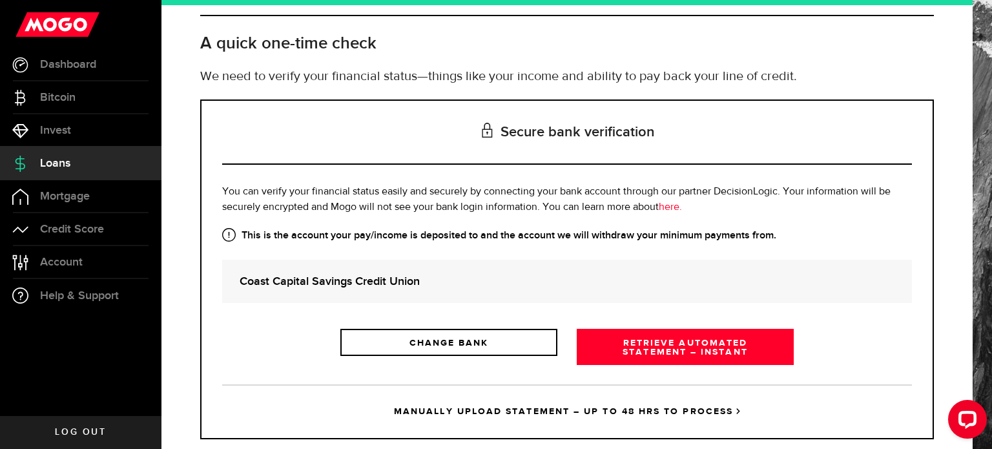
click at [609, 405] on link "MANUALLY UPLOAD STATEMENT – UP TO 48 HRS TO PROCESS" at bounding box center [566, 411] width 689 height 54
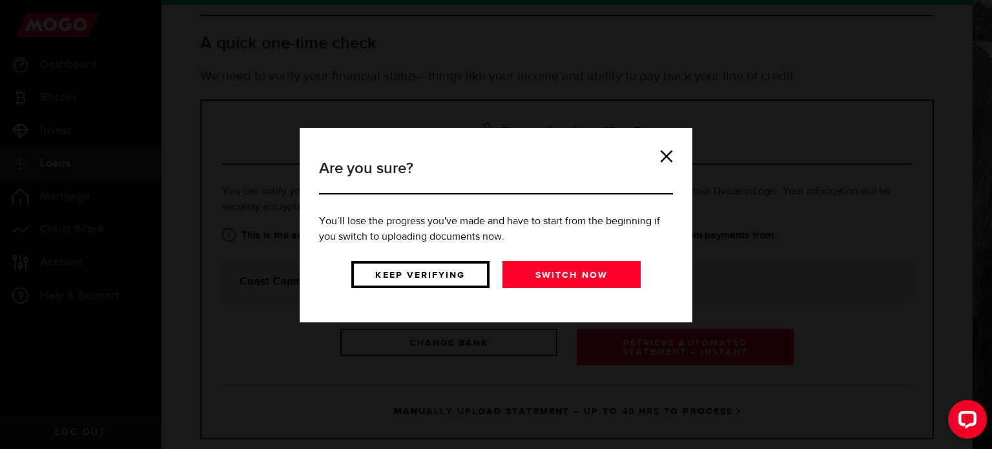
click at [446, 278] on link "Keep verifying" at bounding box center [420, 274] width 138 height 27
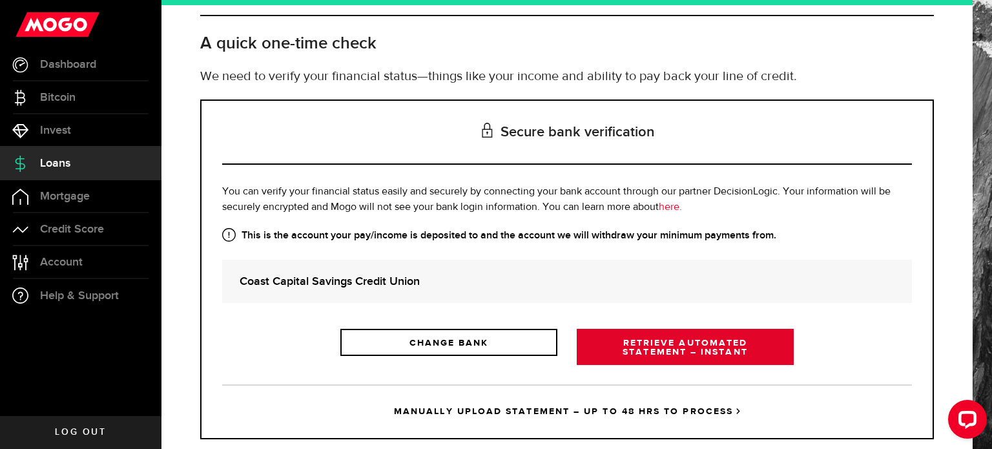
click at [664, 346] on link "RETRIEVE AUTOMATED STATEMENT – INSTANT" at bounding box center [684, 347] width 217 height 36
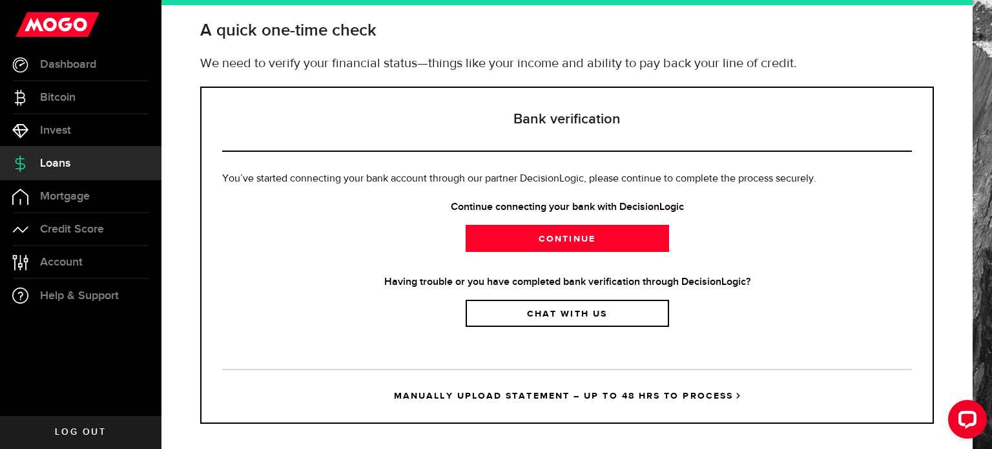
scroll to position [80, 0]
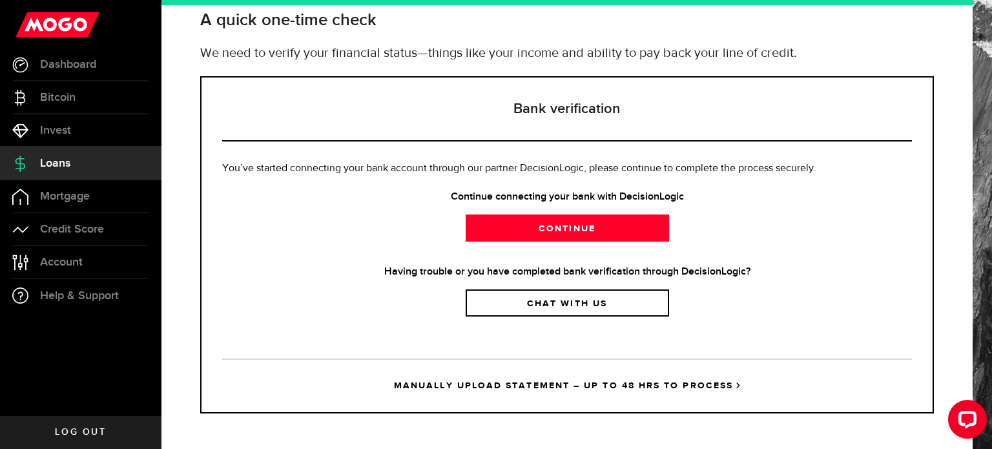
drag, startPoint x: 627, startPoint y: 382, endPoint x: 570, endPoint y: 383, distance: 56.8
click at [570, 383] on link "MANUALLY UPLOAD STATEMENT – UP TO 48 HRS TO PROCESS" at bounding box center [566, 385] width 689 height 54
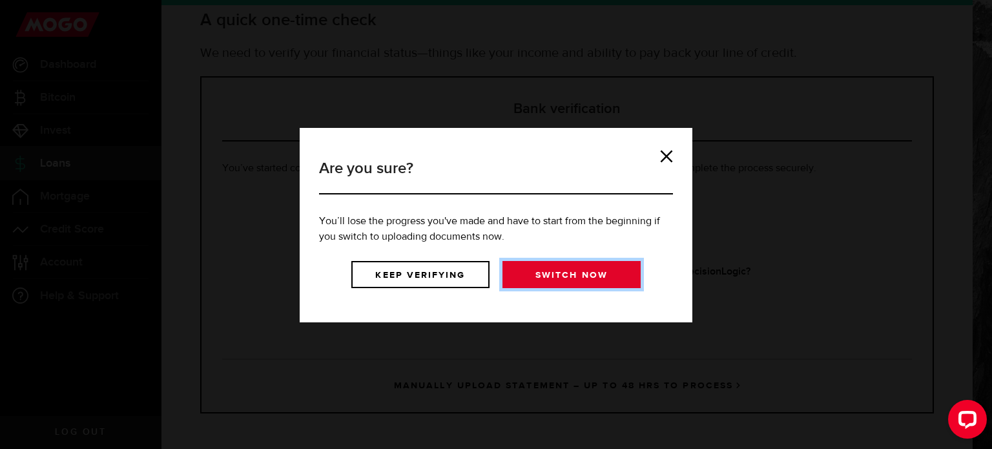
click at [589, 276] on link "Switch now" at bounding box center [571, 274] width 138 height 27
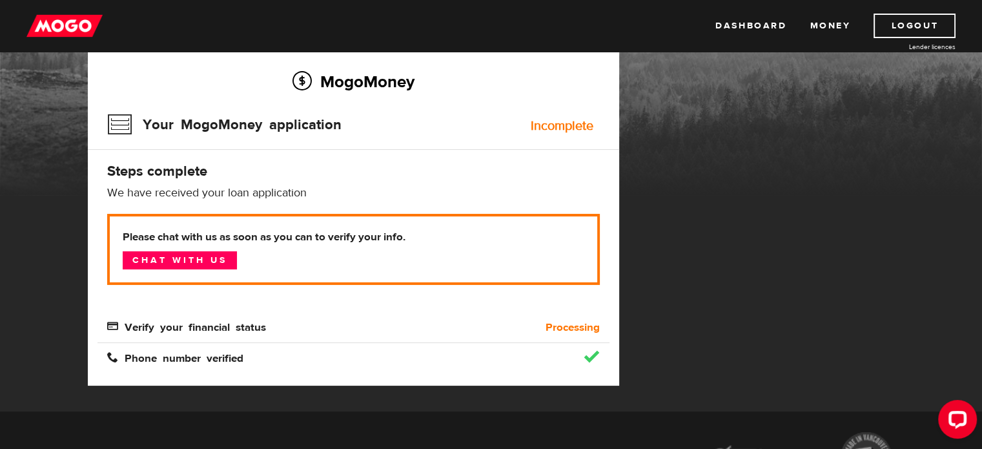
scroll to position [111, 0]
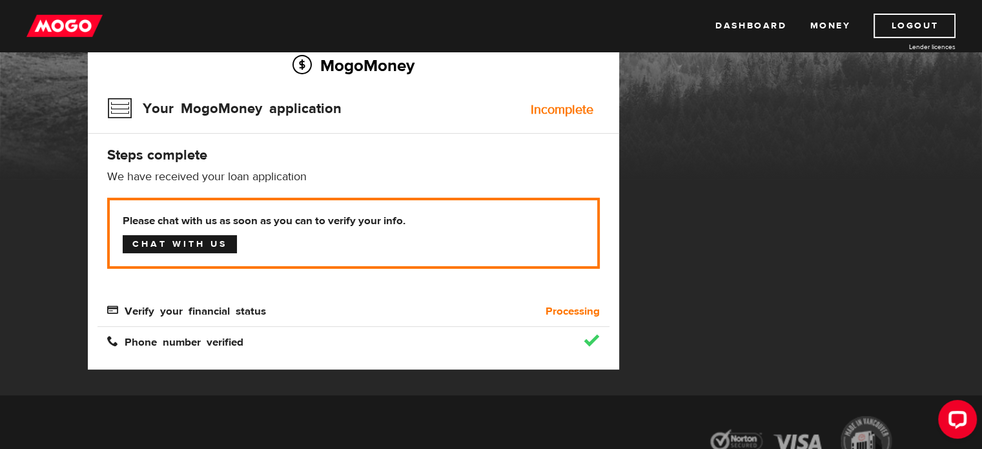
click at [198, 245] on link "Chat with us" at bounding box center [180, 244] width 114 height 18
